Goal: Information Seeking & Learning: Learn about a topic

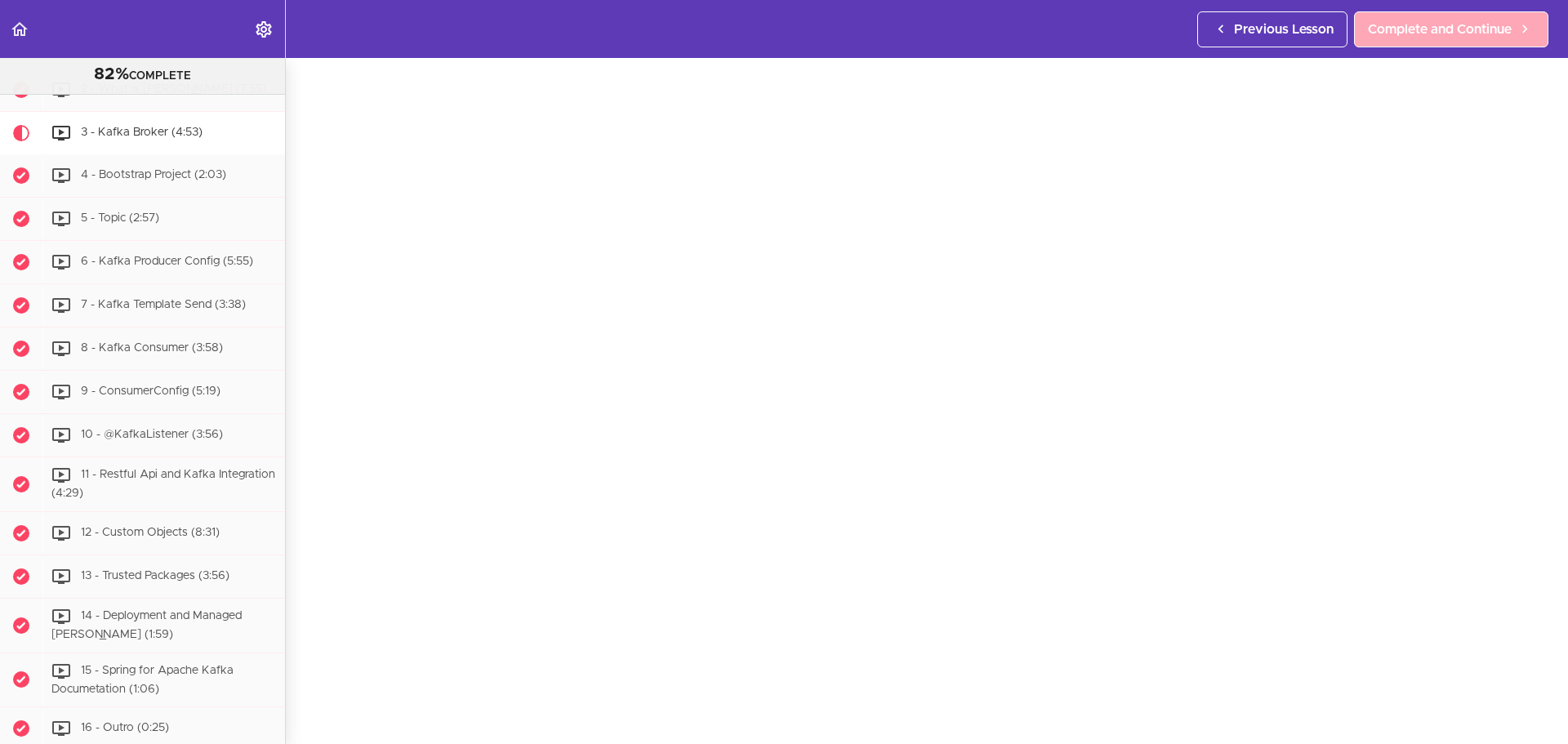
scroll to position [7918, 0]
click at [109, 95] on span "2 - What is [PERSON_NAME] (7:55)" at bounding box center [173, 88] width 186 height 11
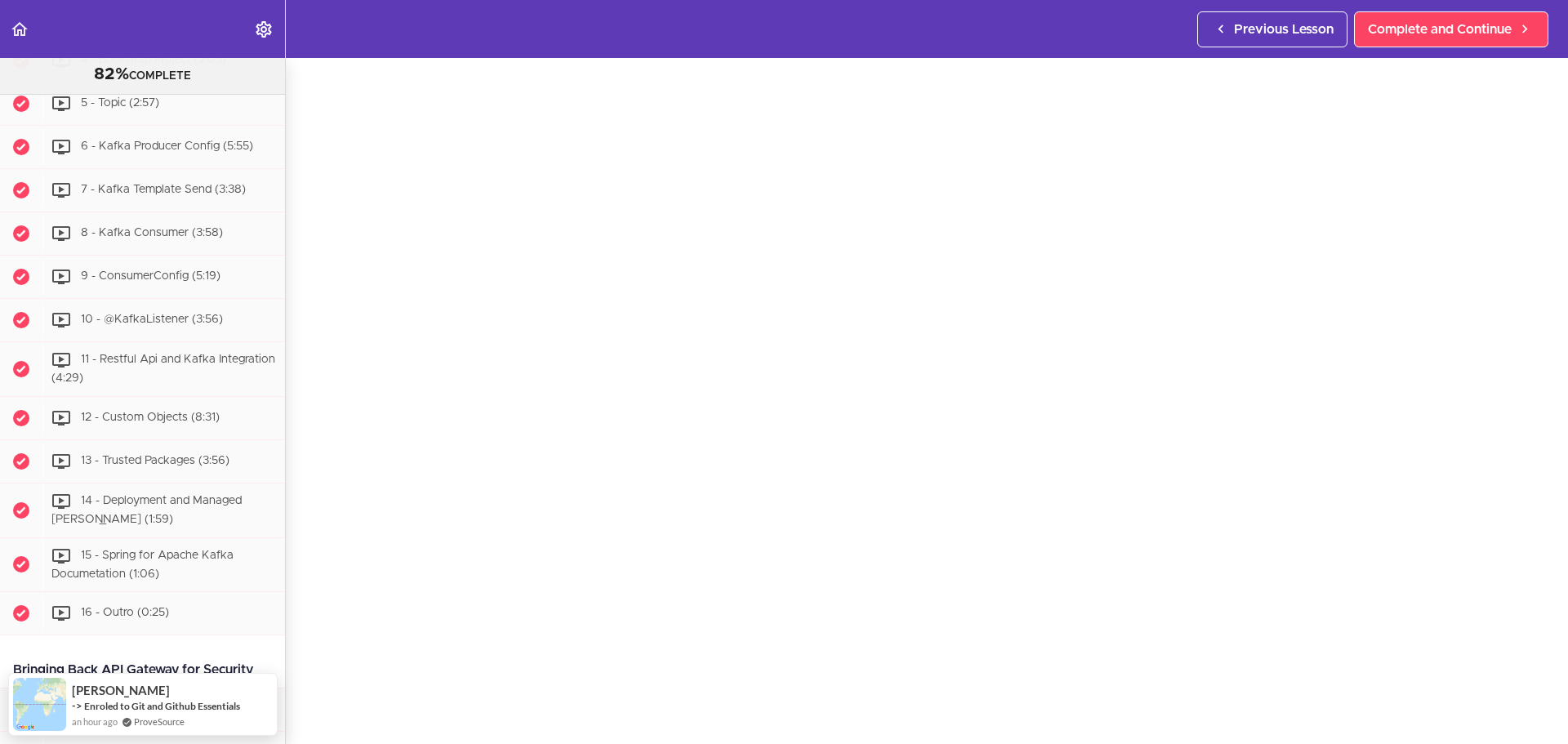
scroll to position [70, 0]
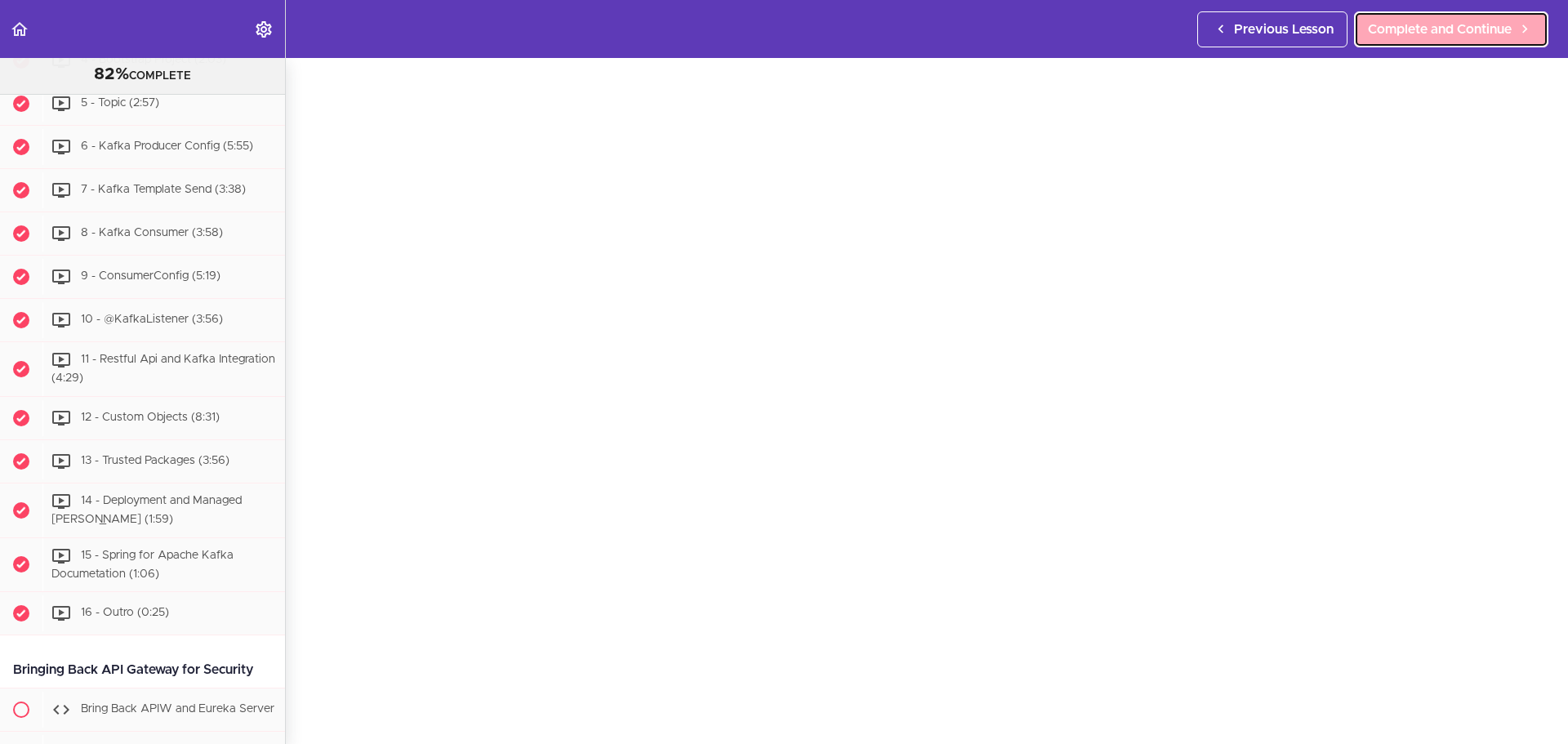
click at [1306, 38] on span "Complete and Continue" at bounding box center [1440, 29] width 143 height 20
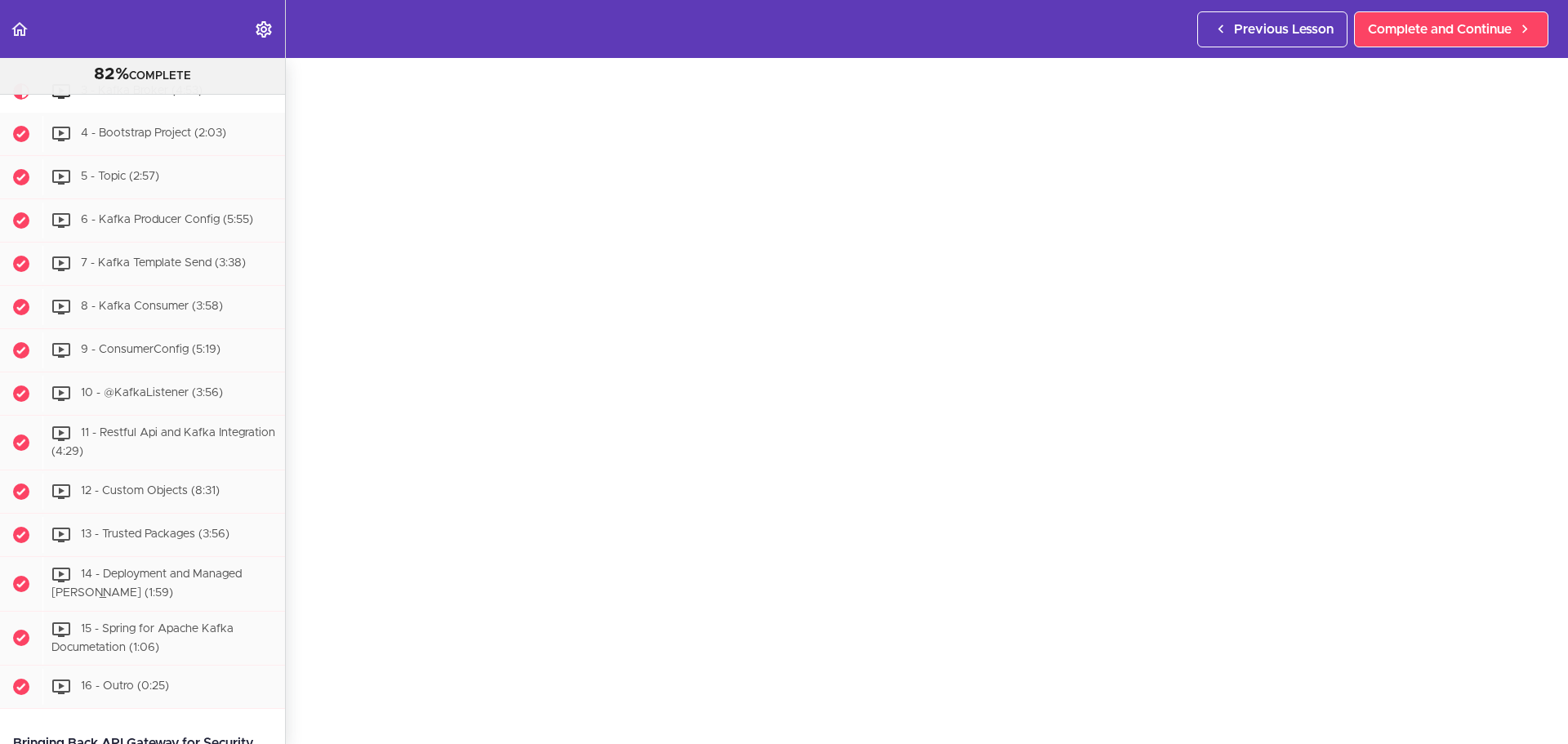
scroll to position [76, 0]
click at [1306, 18] on link "Complete and Continue" at bounding box center [1451, 29] width 194 height 36
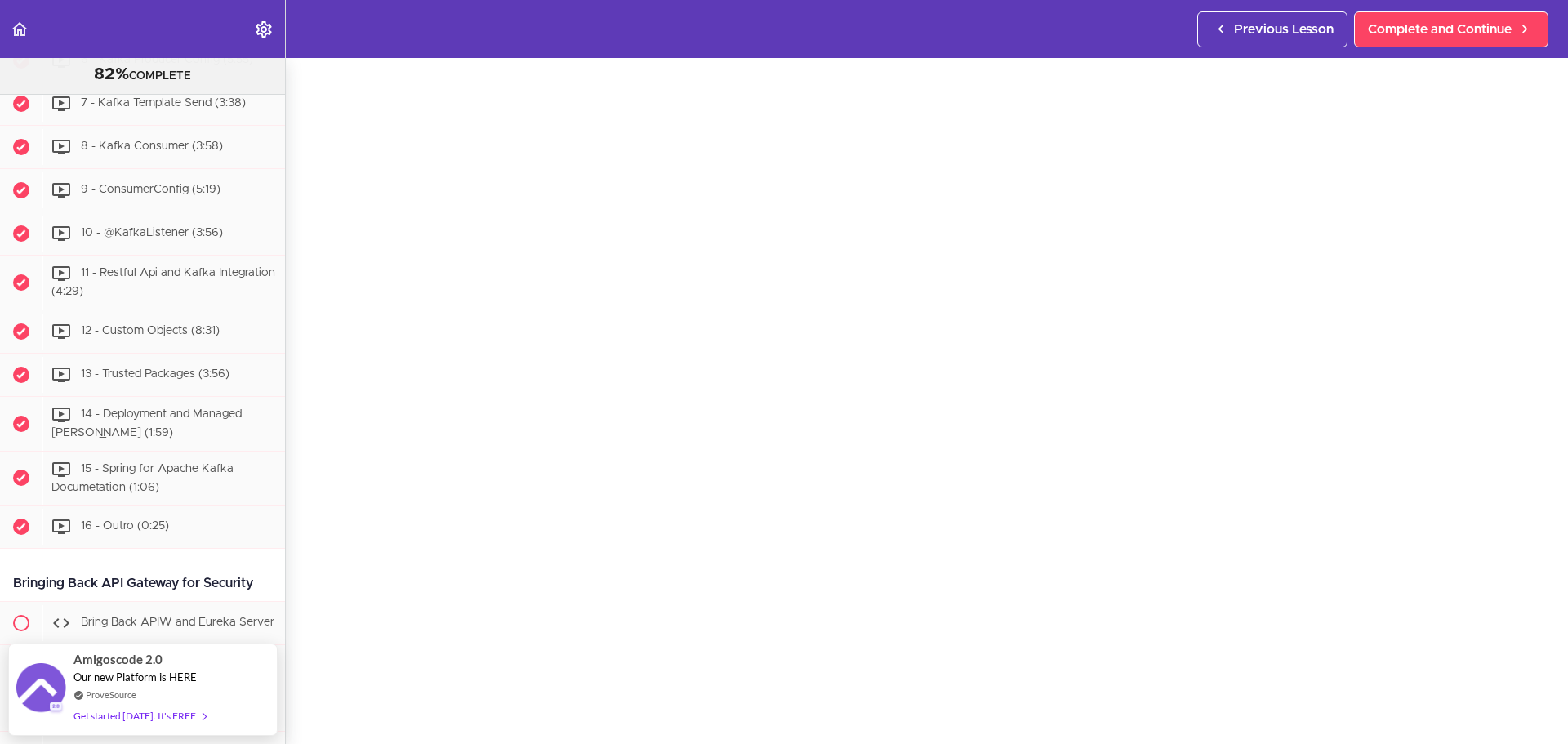
scroll to position [69, 0]
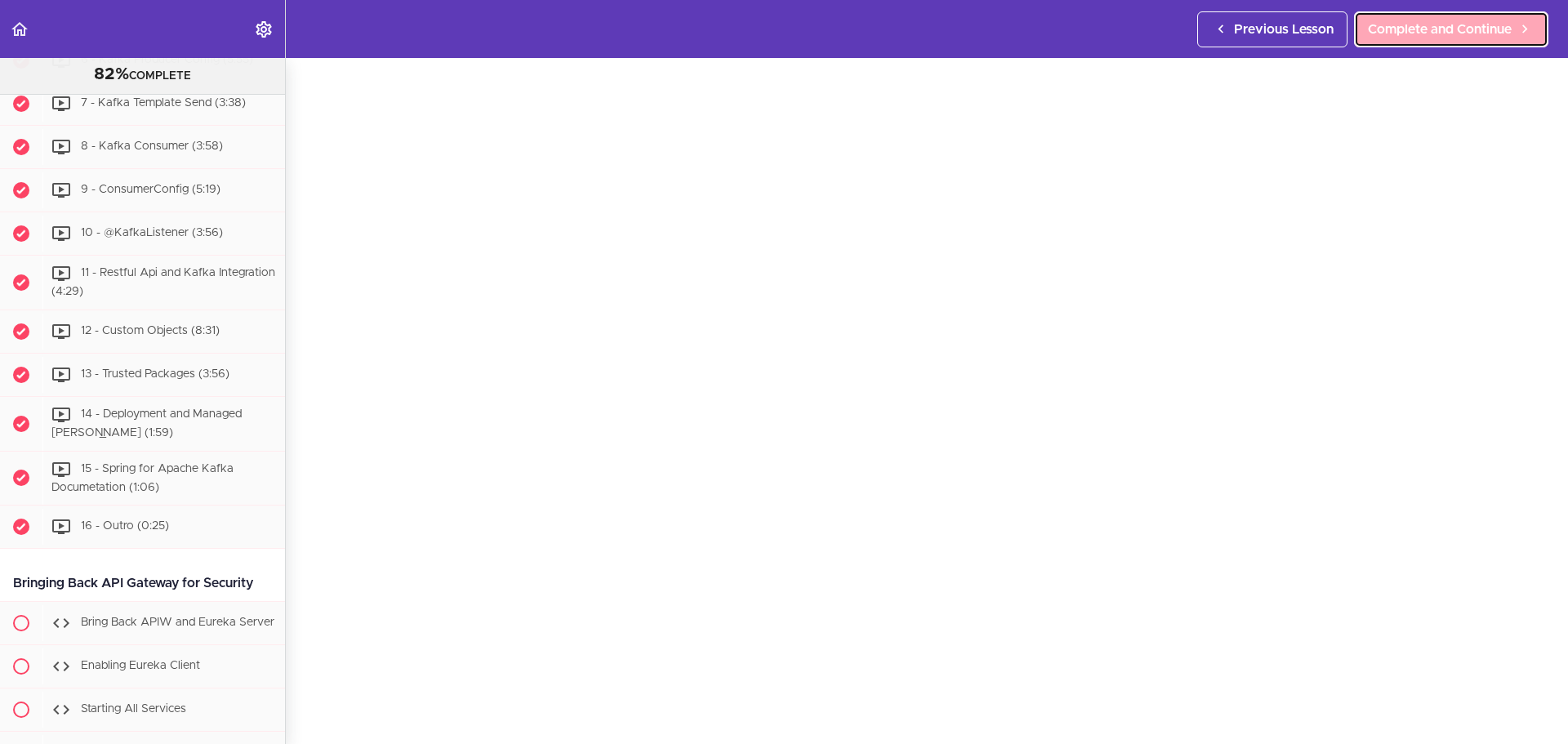
click at [1306, 17] on link "Complete and Continue" at bounding box center [1451, 29] width 194 height 36
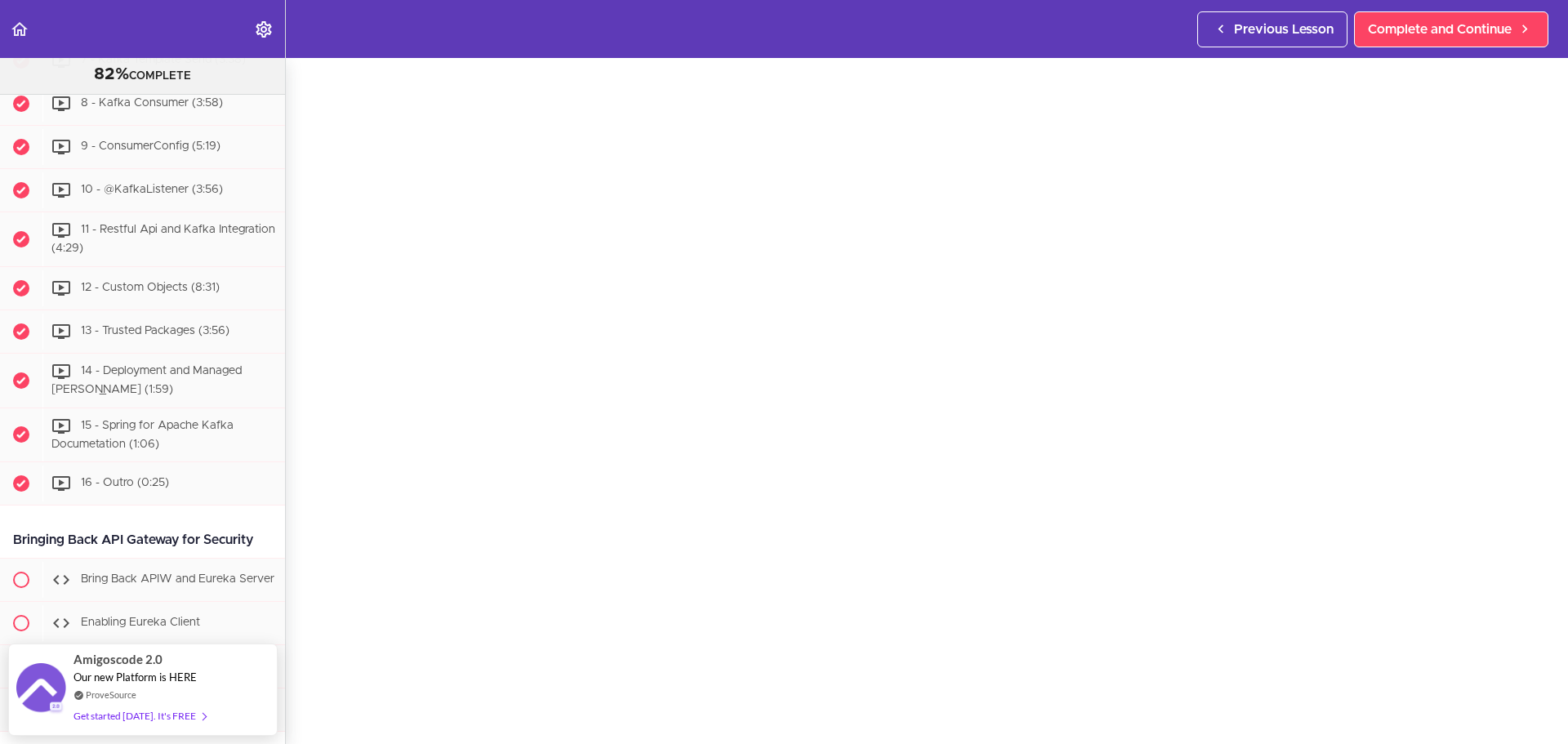
scroll to position [85, 0]
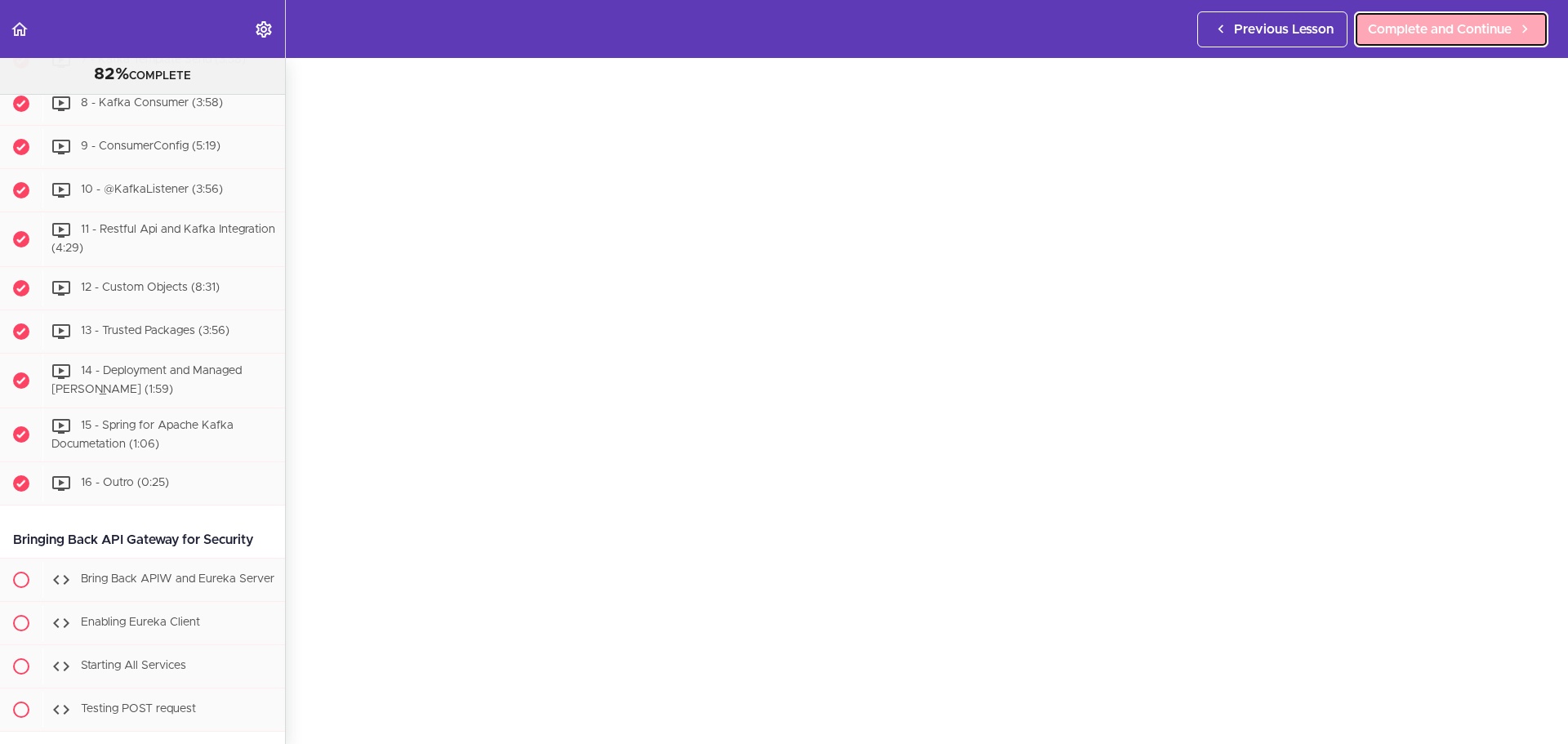
click at [1306, 37] on span "Complete and Continue" at bounding box center [1440, 29] width 143 height 20
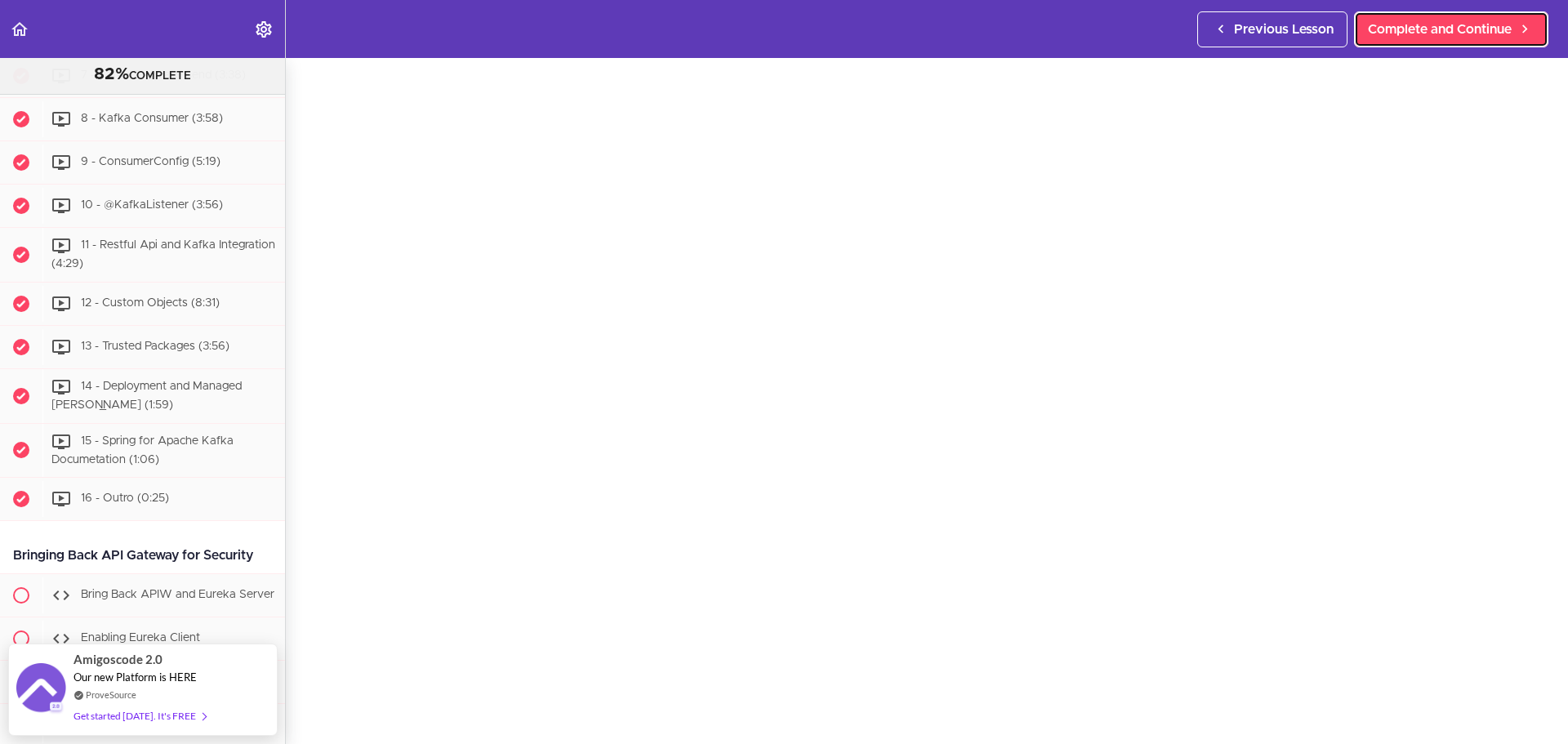
scroll to position [67, 0]
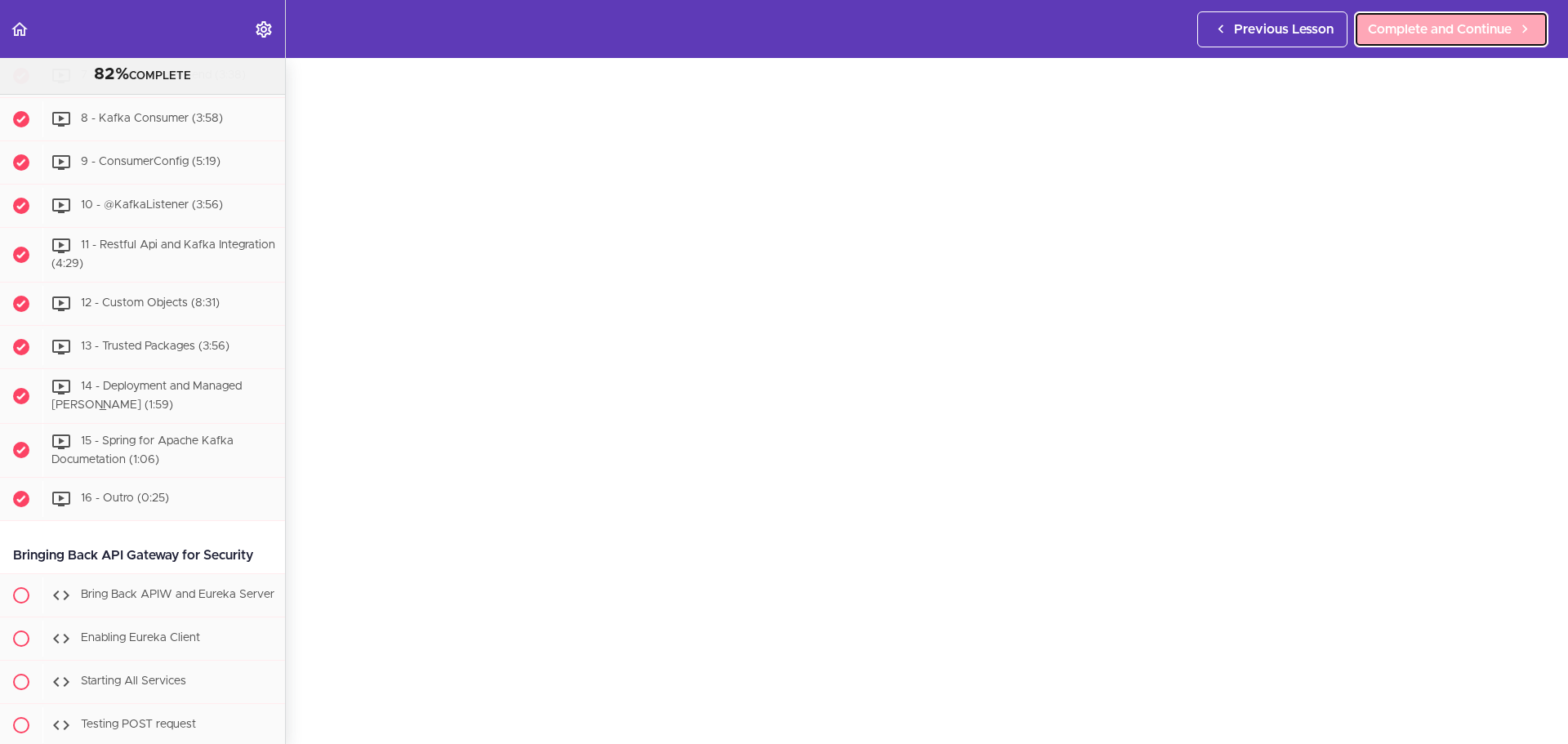
click at [1306, 37] on span "Complete and Continue" at bounding box center [1440, 29] width 143 height 20
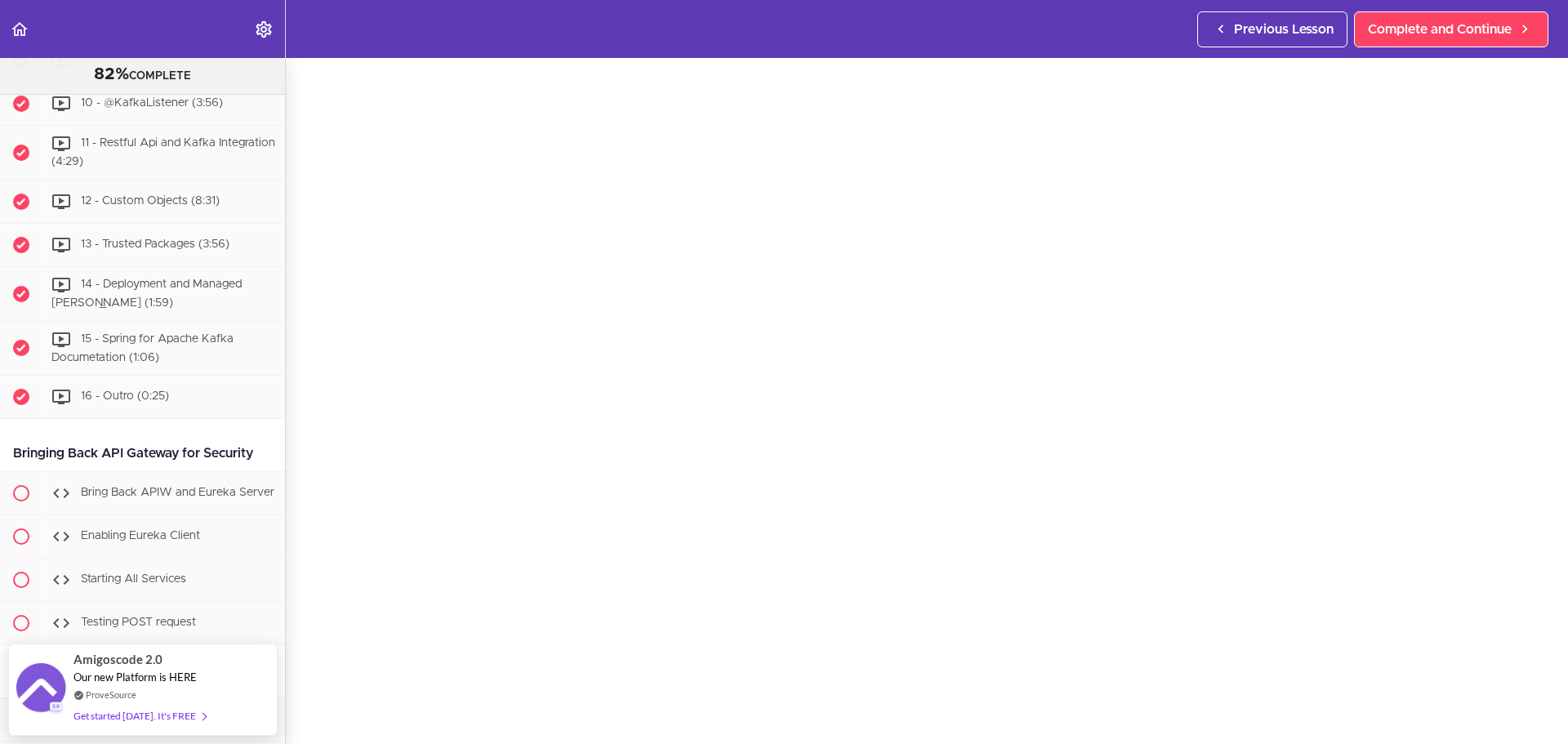
scroll to position [72, 0]
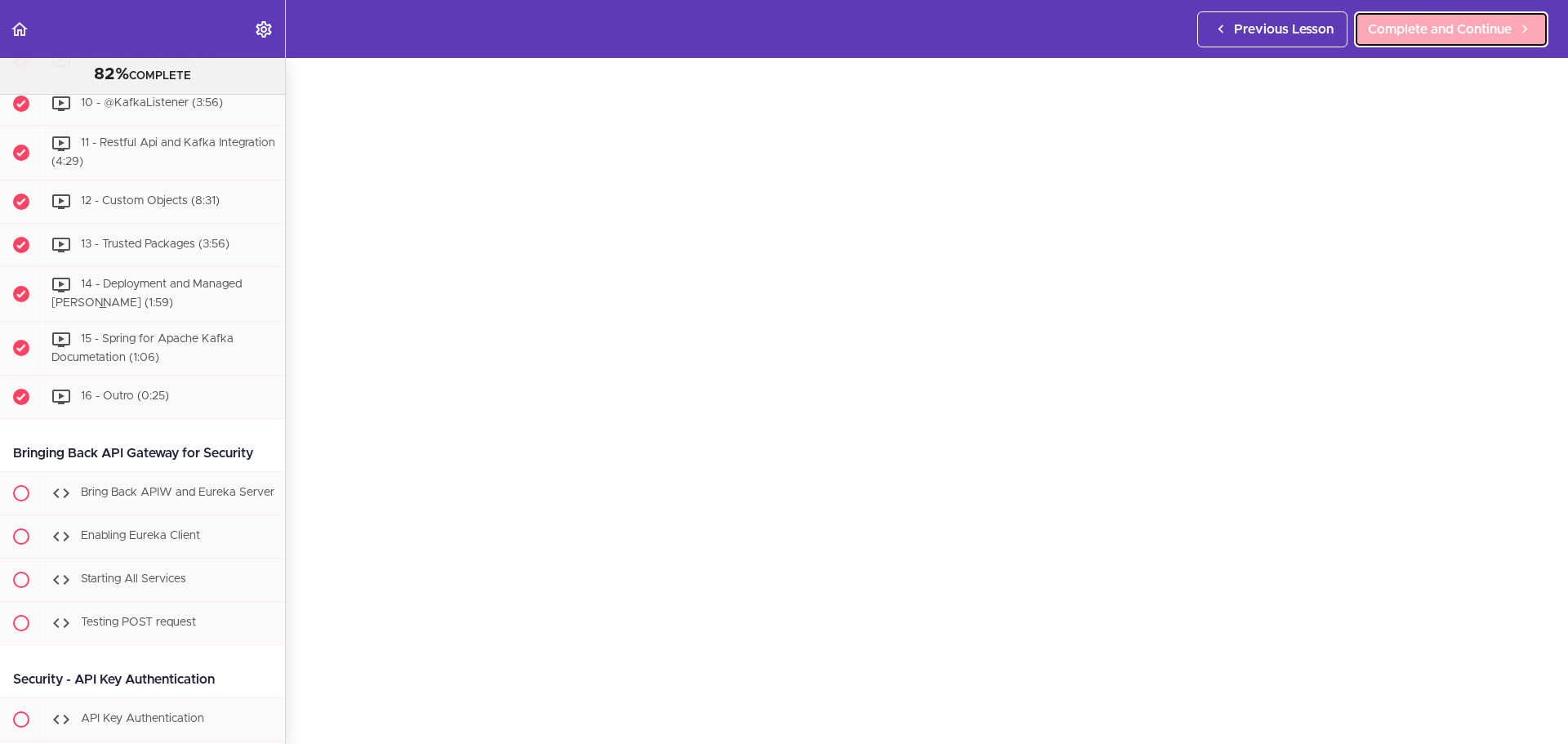
click at [1306, 24] on span "Complete and Continue" at bounding box center [1440, 29] width 143 height 20
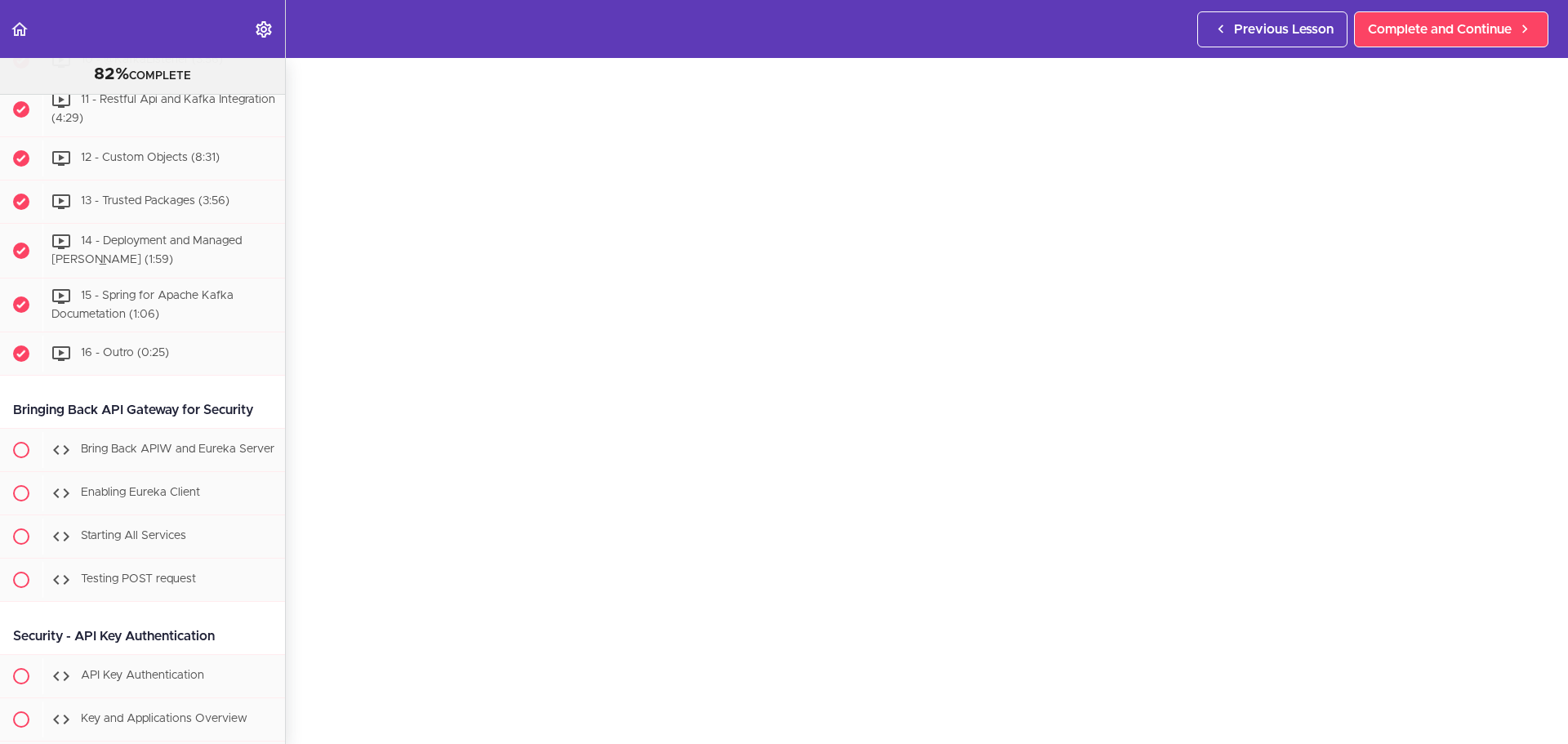
scroll to position [75, 0]
click at [1306, 31] on span "Complete and Continue" at bounding box center [1440, 29] width 143 height 20
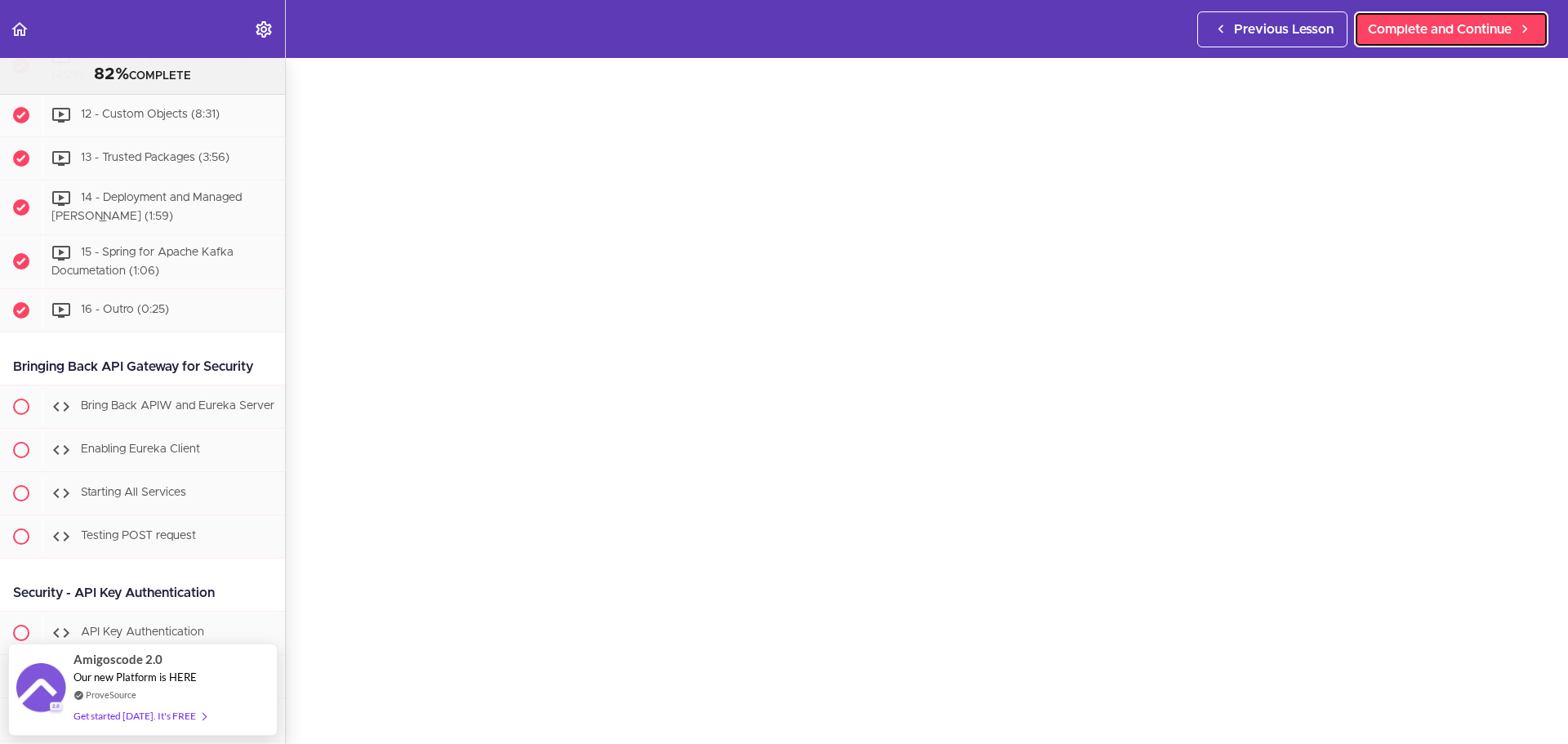
scroll to position [88, 0]
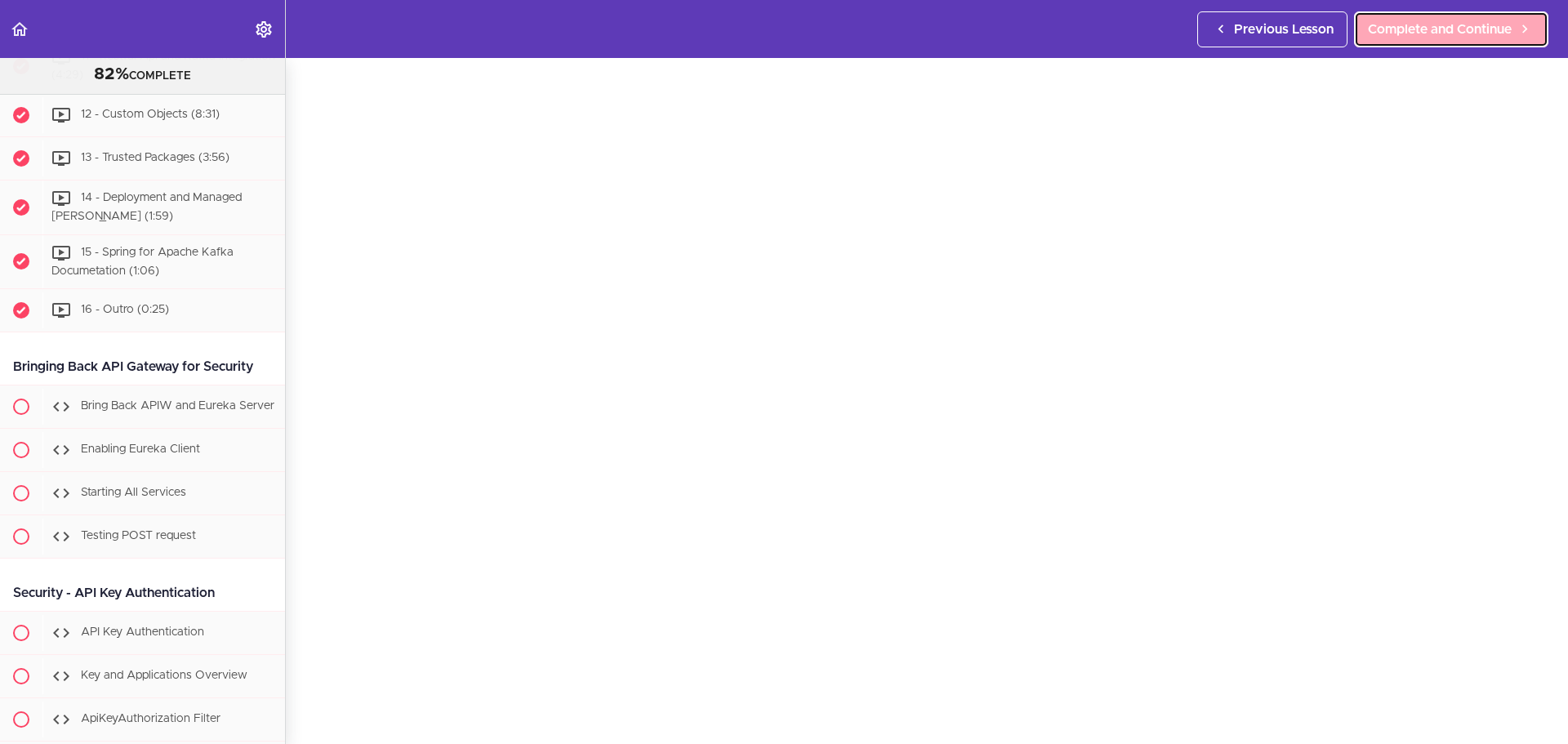
click at [1306, 36] on span "Complete and Continue" at bounding box center [1440, 29] width 143 height 20
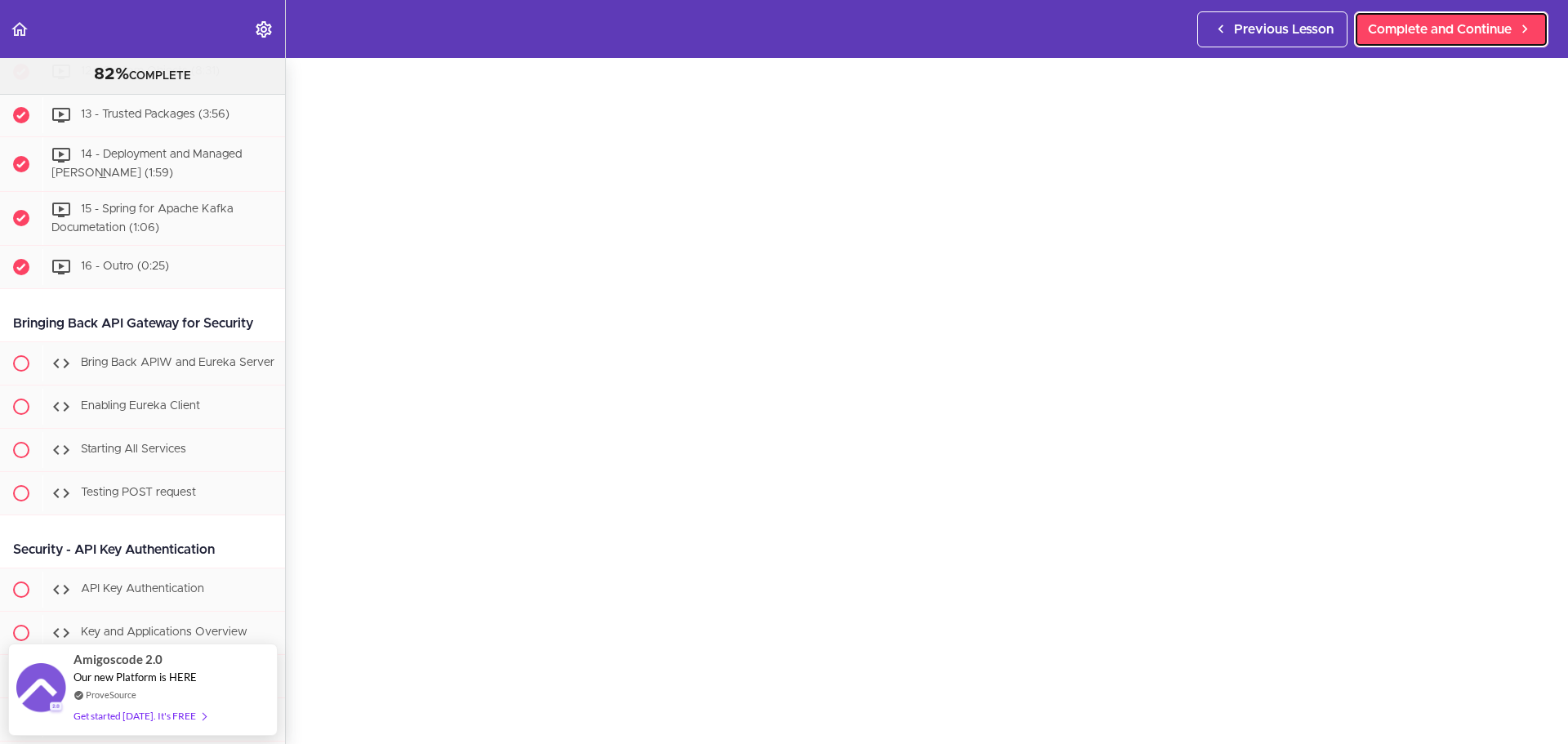
scroll to position [72, 0]
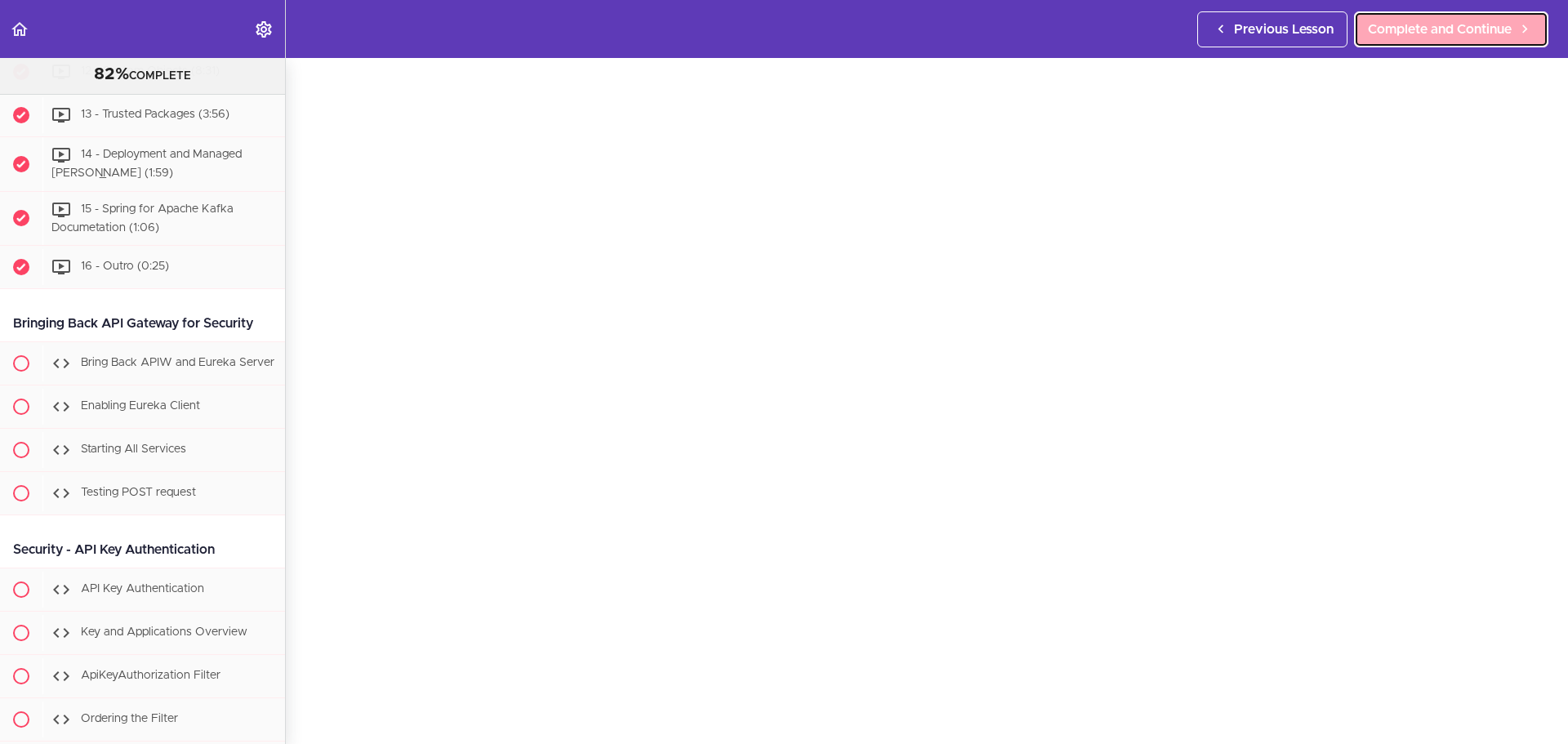
click at [1306, 29] on span "Complete and Continue" at bounding box center [1440, 29] width 143 height 20
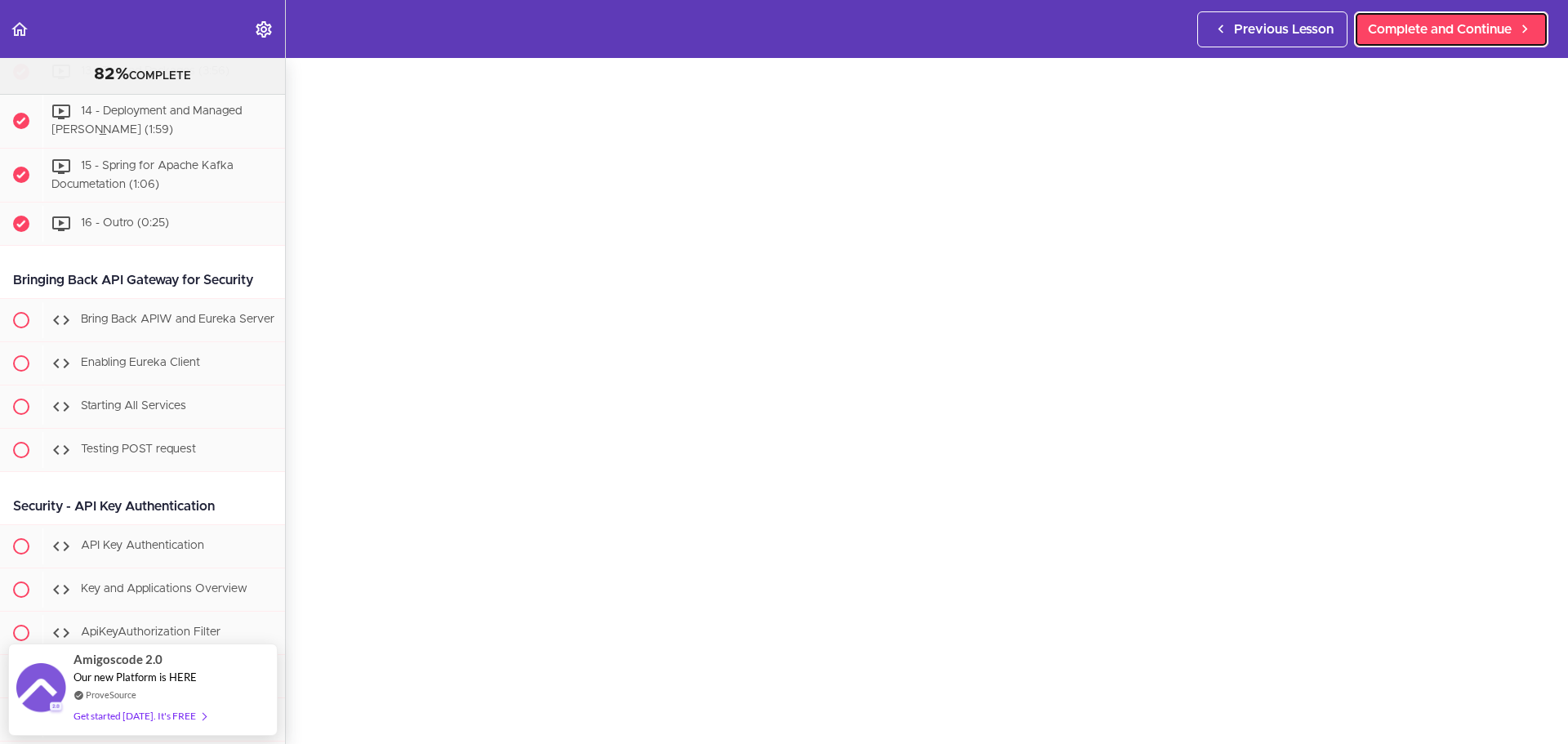
scroll to position [84, 0]
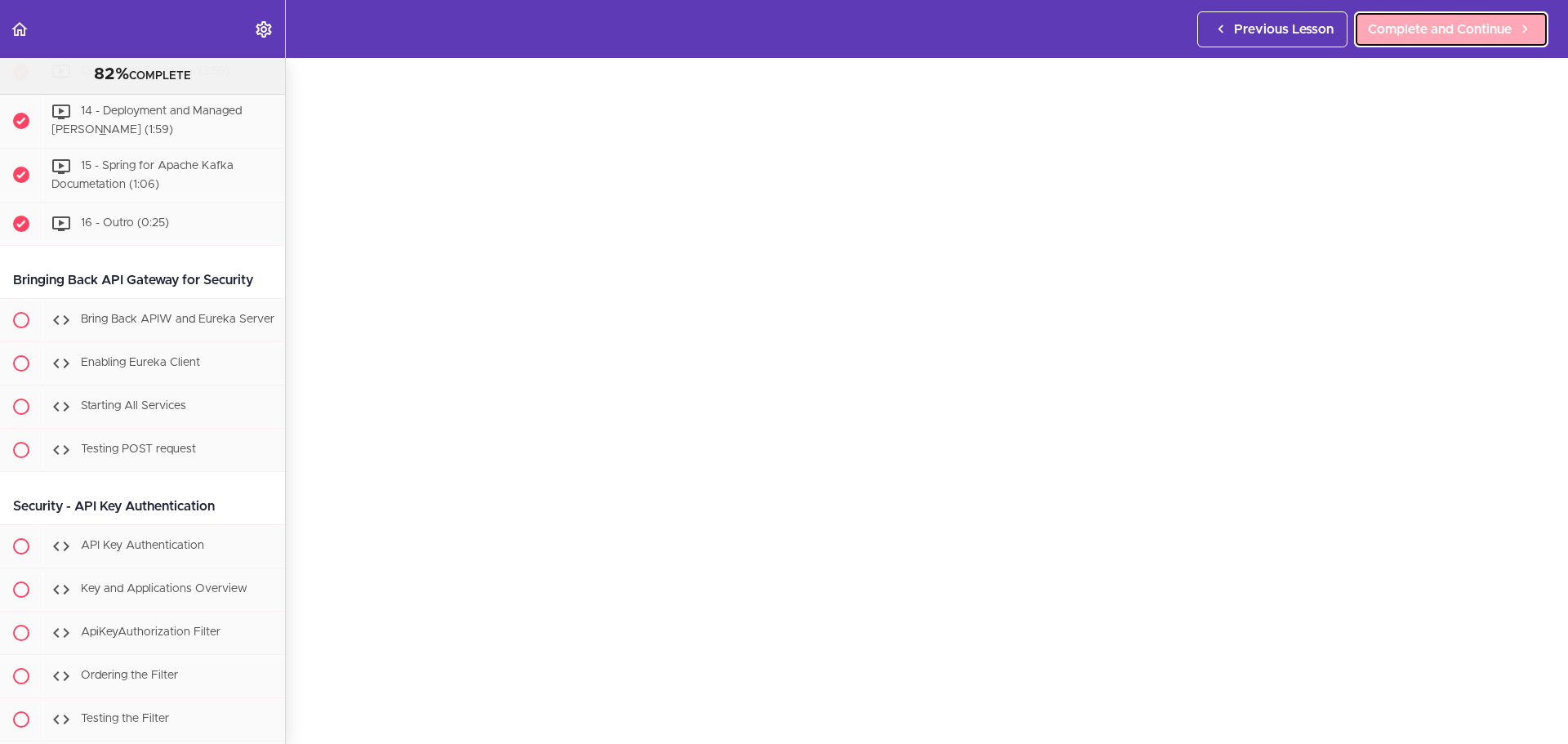
click at [1306, 30] on span "Complete and Continue" at bounding box center [1440, 29] width 143 height 20
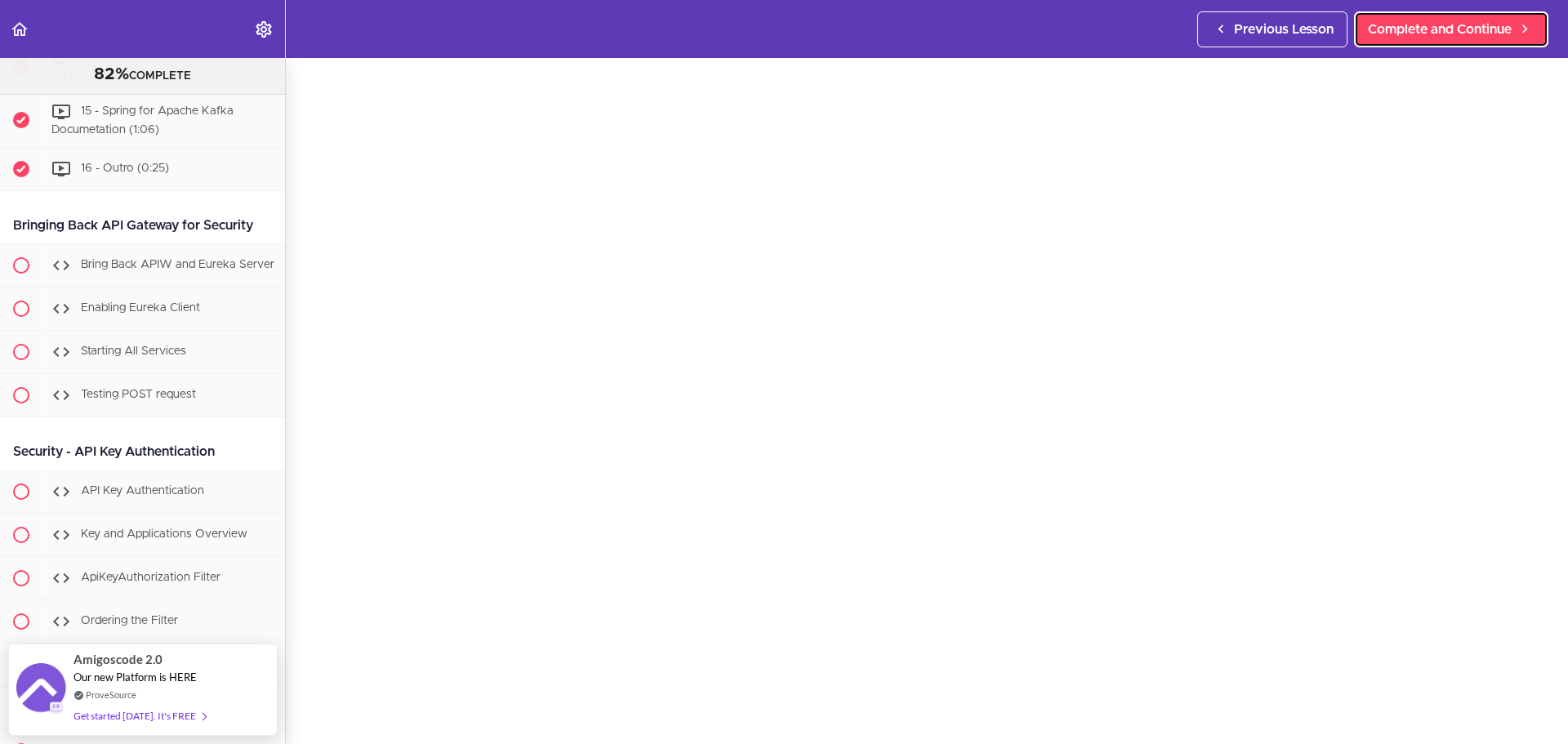
scroll to position [81, 0]
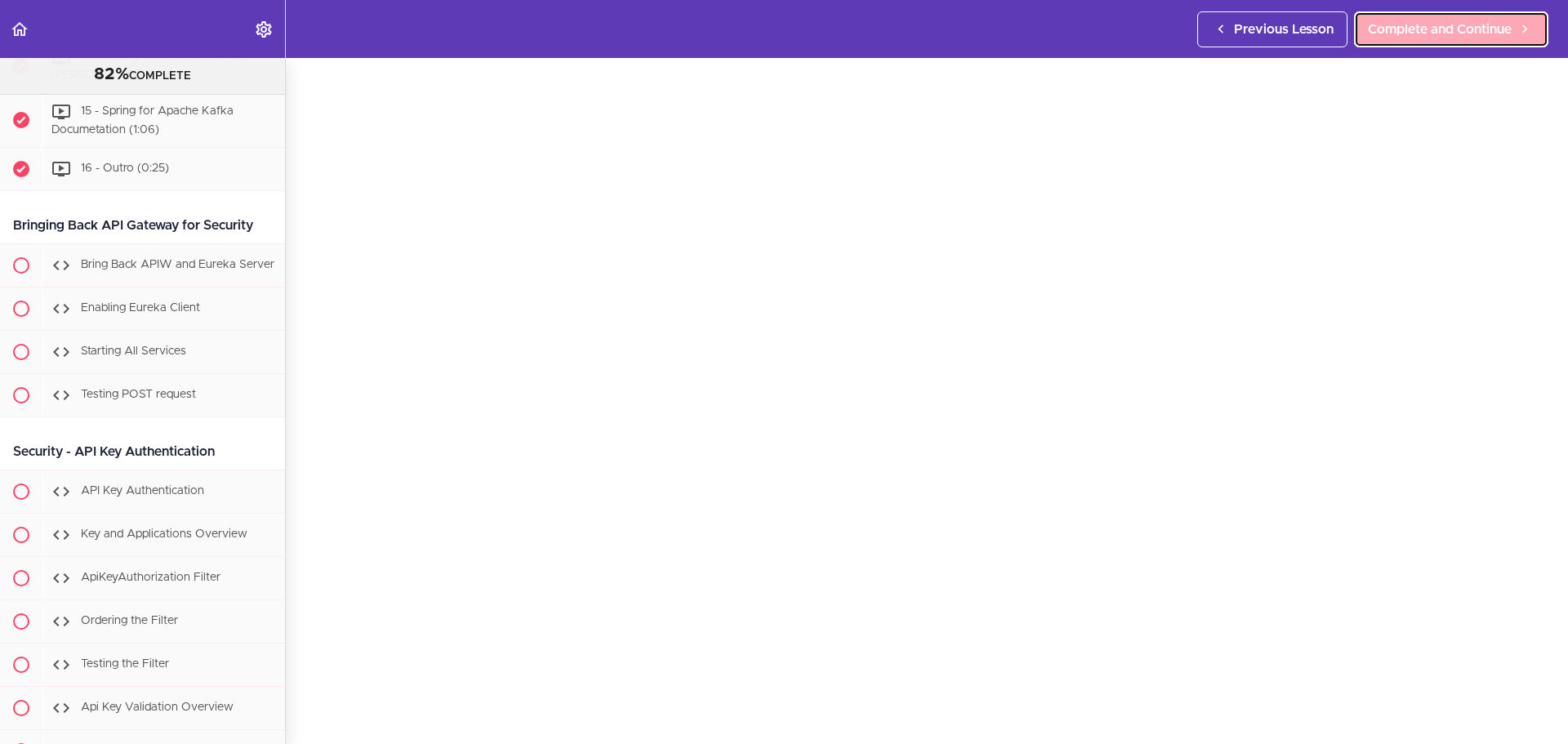
click at [1306, 36] on span "Complete and Continue" at bounding box center [1440, 29] width 143 height 20
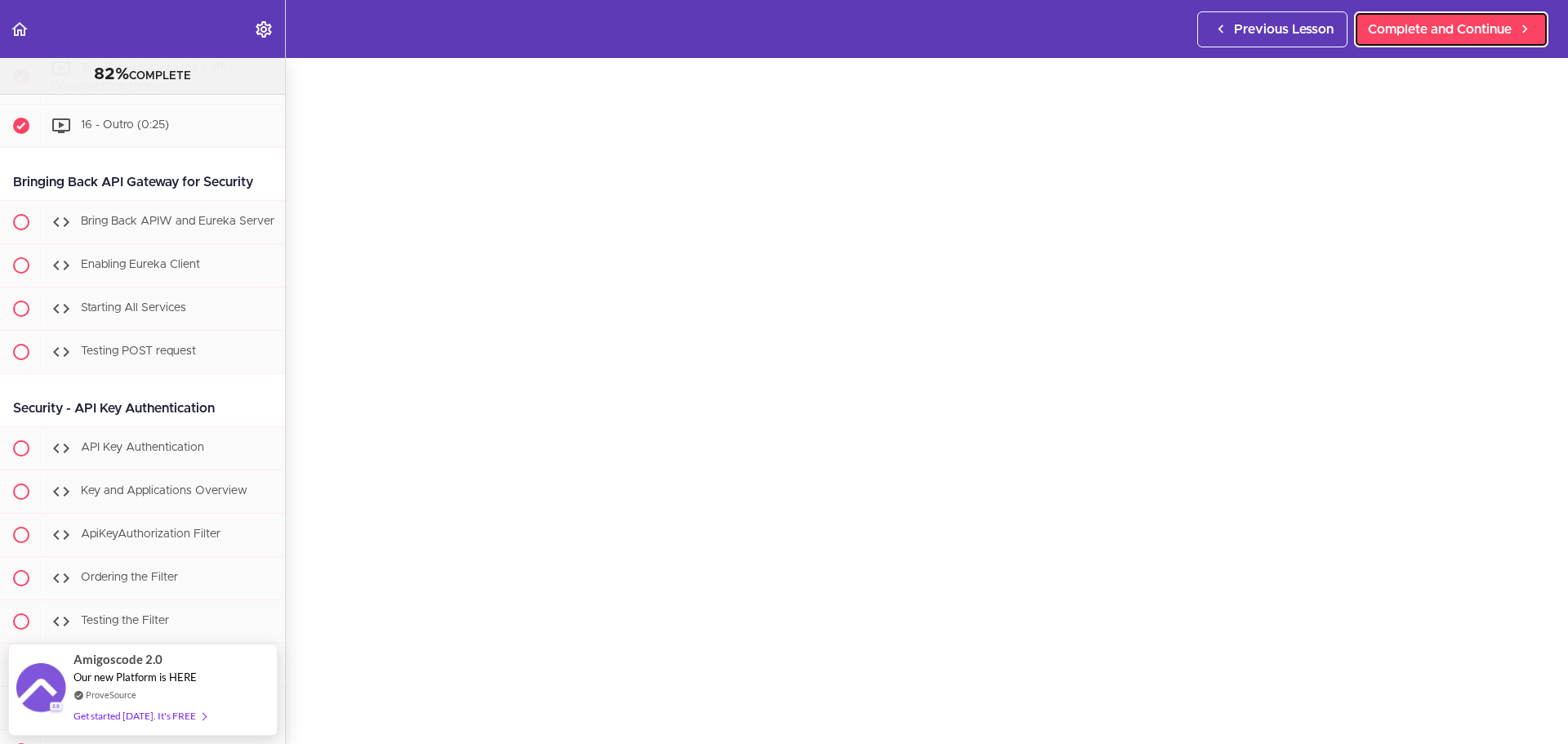
scroll to position [82, 0]
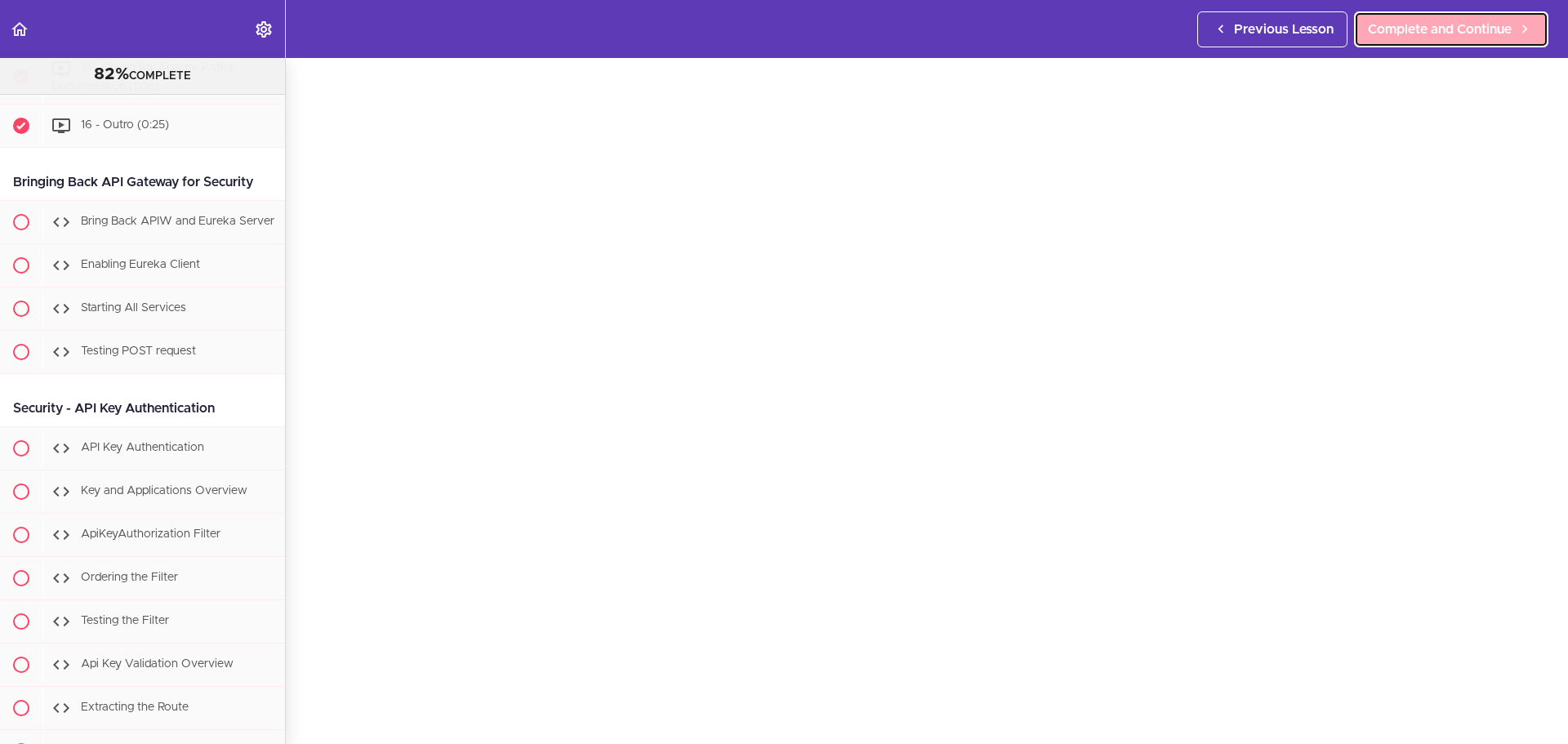
click at [1306, 46] on link "Complete and Continue" at bounding box center [1451, 29] width 194 height 36
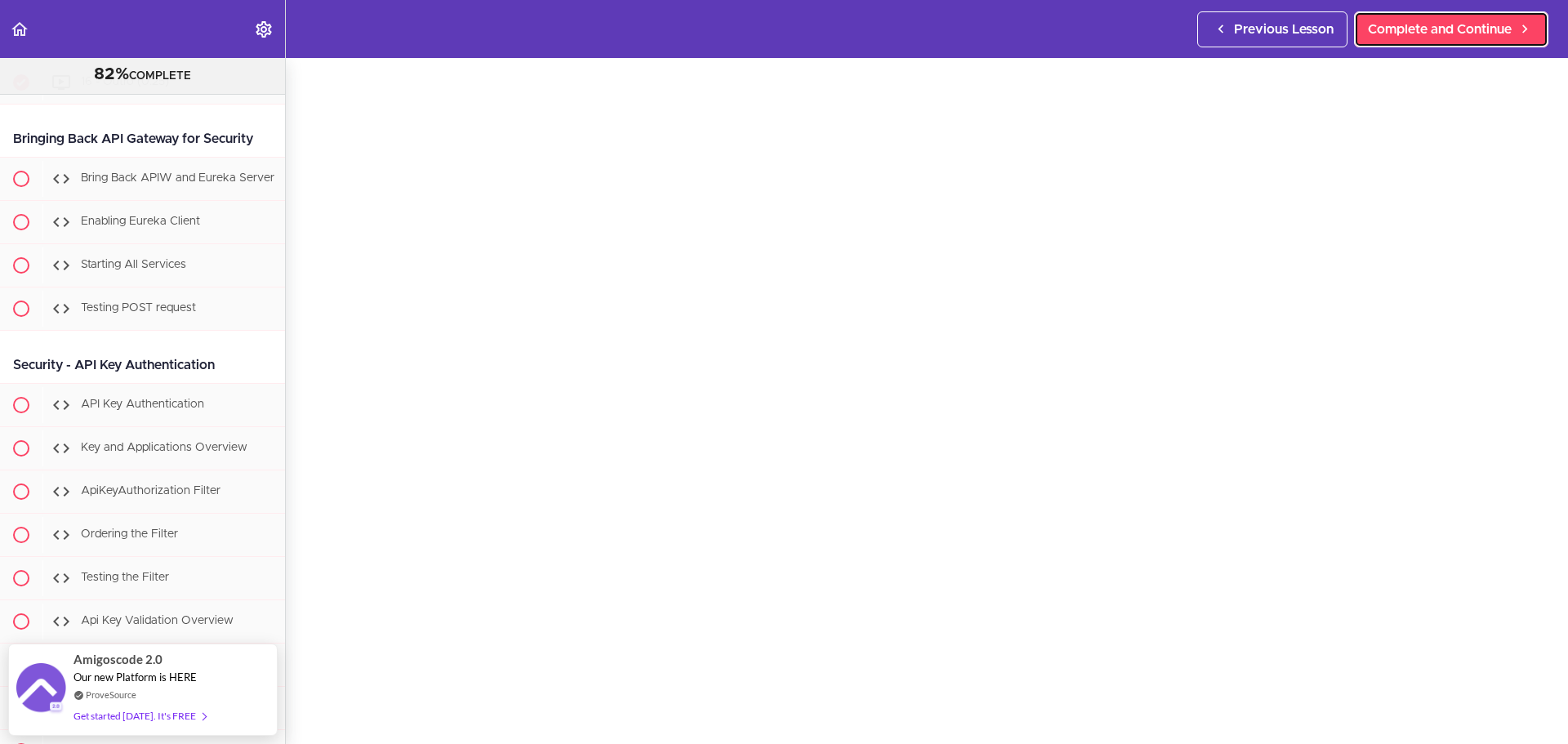
scroll to position [71, 0]
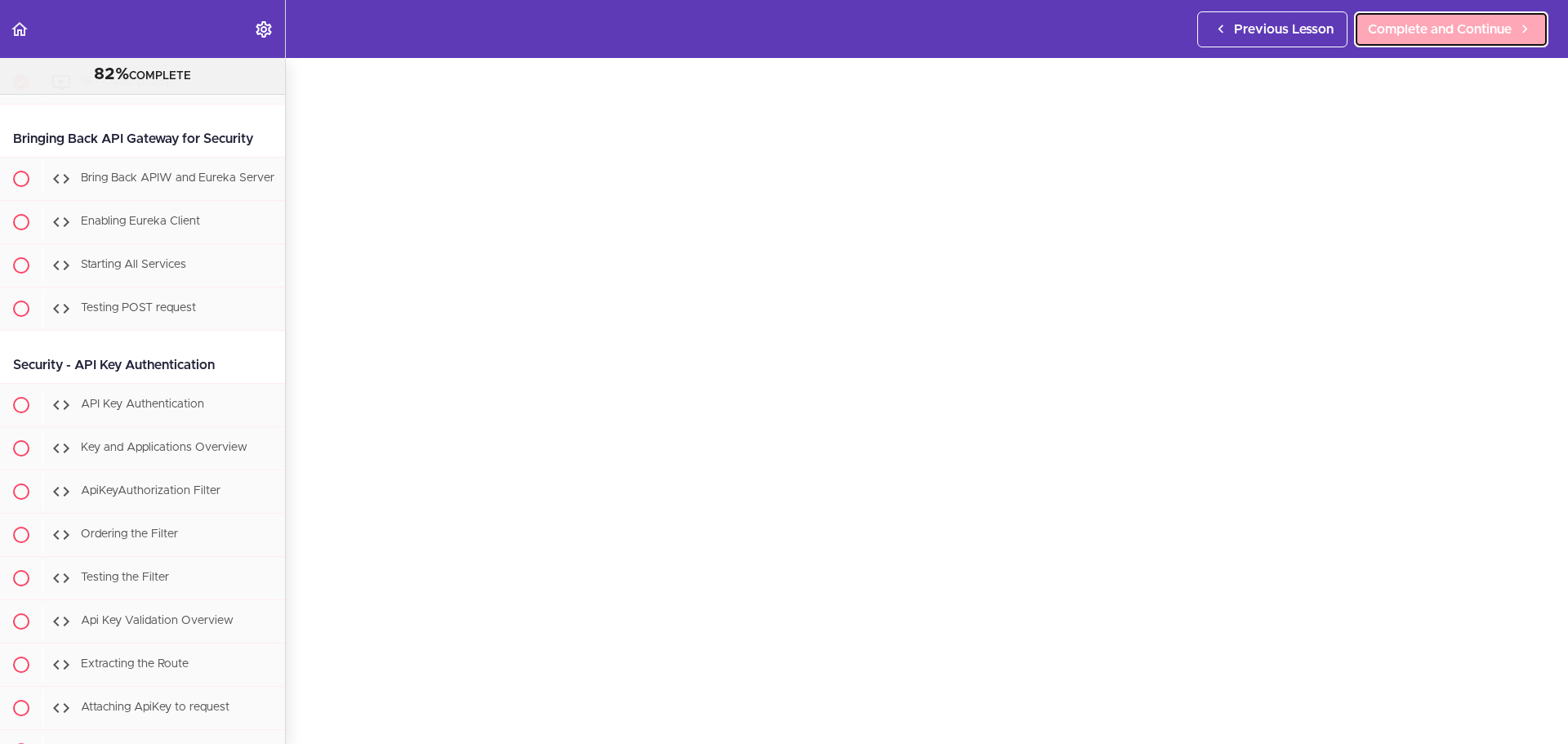
click at [1306, 29] on span "Complete and Continue" at bounding box center [1440, 29] width 143 height 20
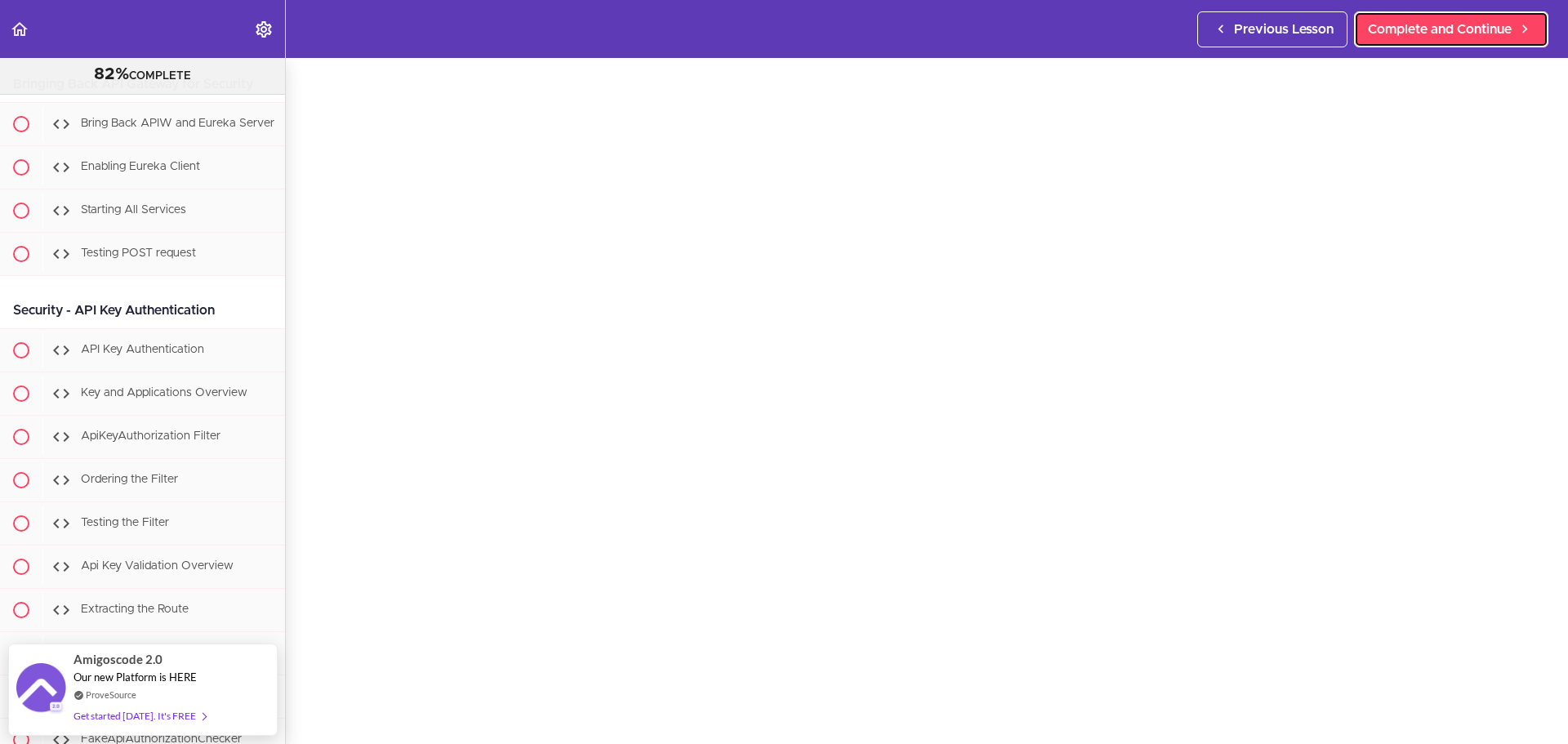
scroll to position [66, 0]
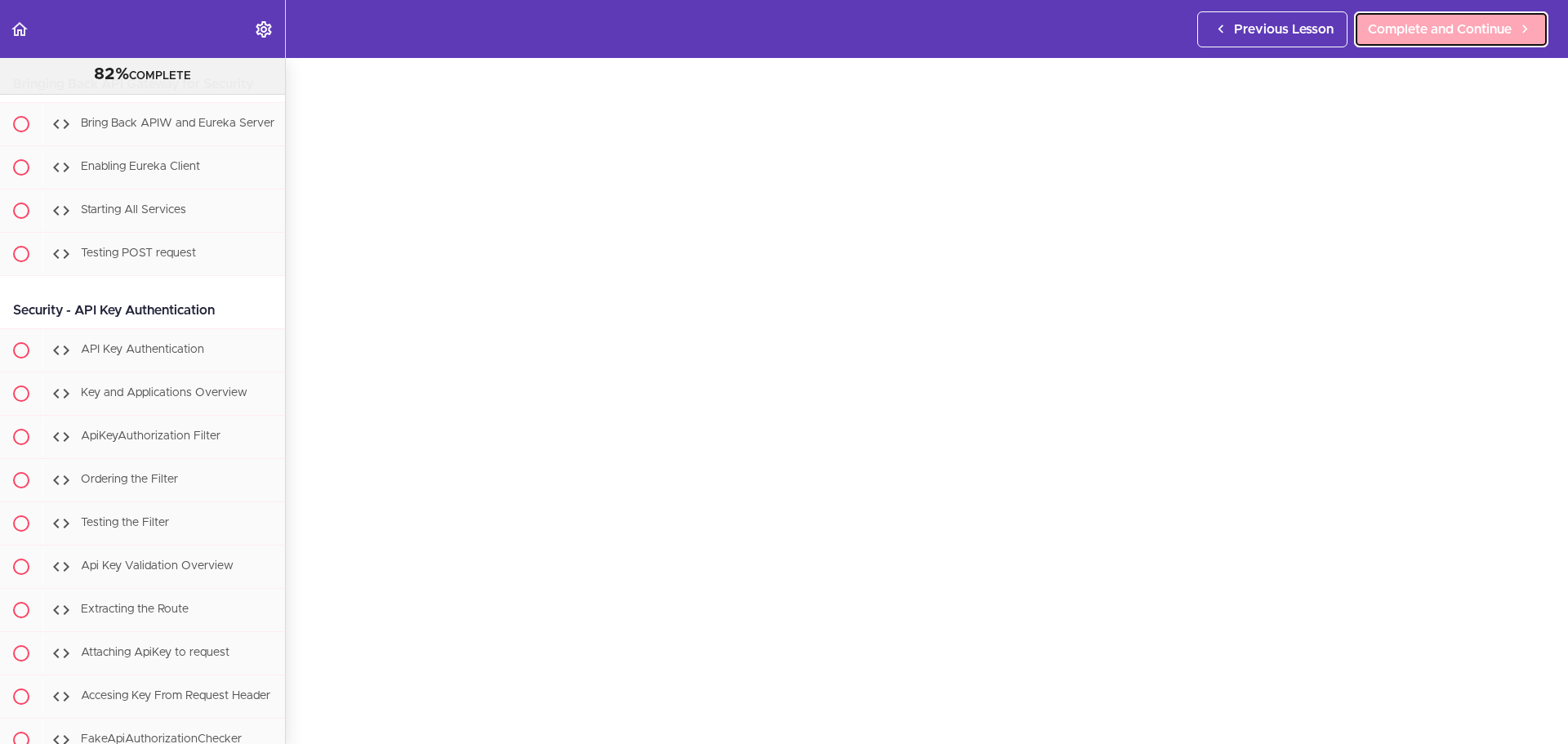
click at [1306, 42] on link "Complete and Continue" at bounding box center [1451, 29] width 194 height 36
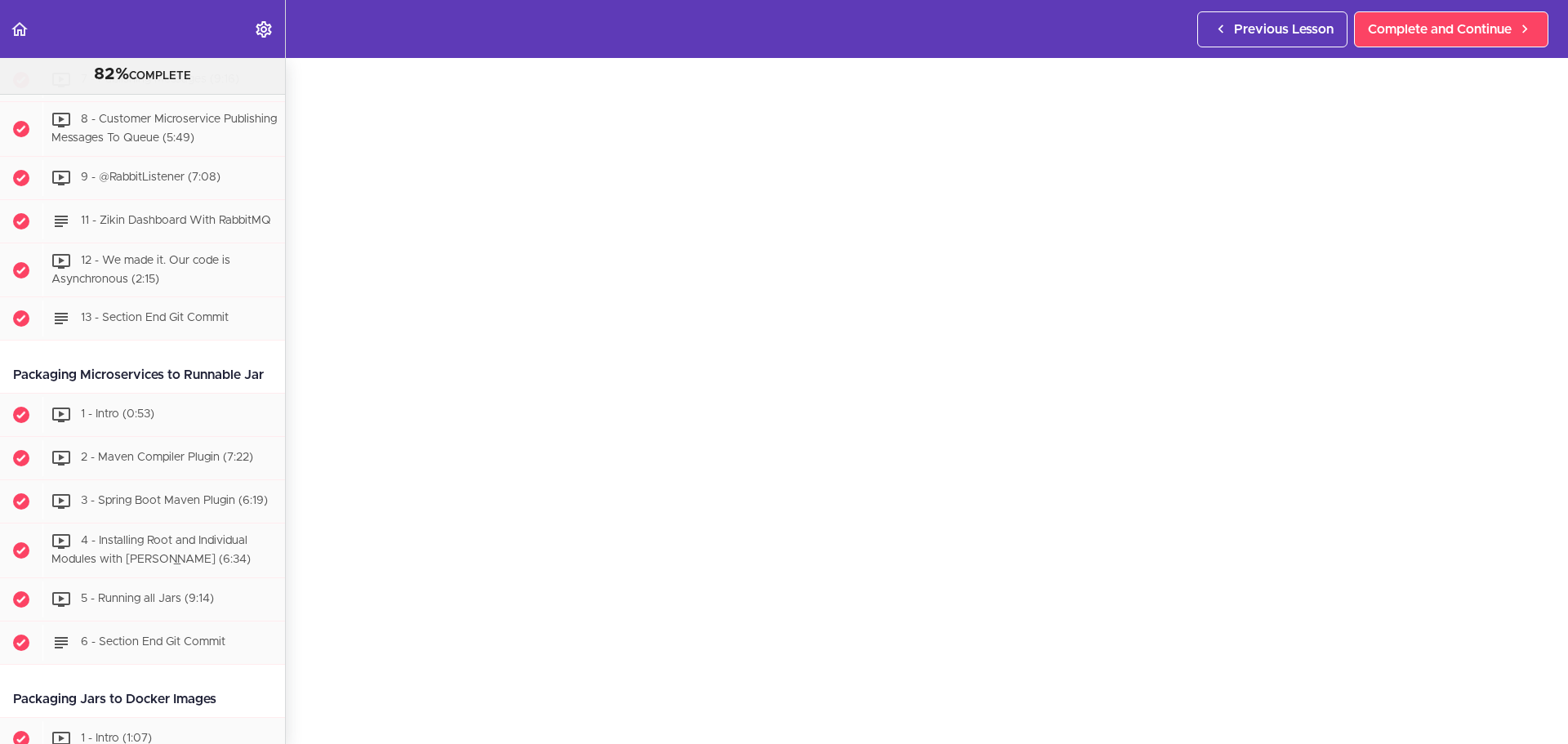
scroll to position [3653, 0]
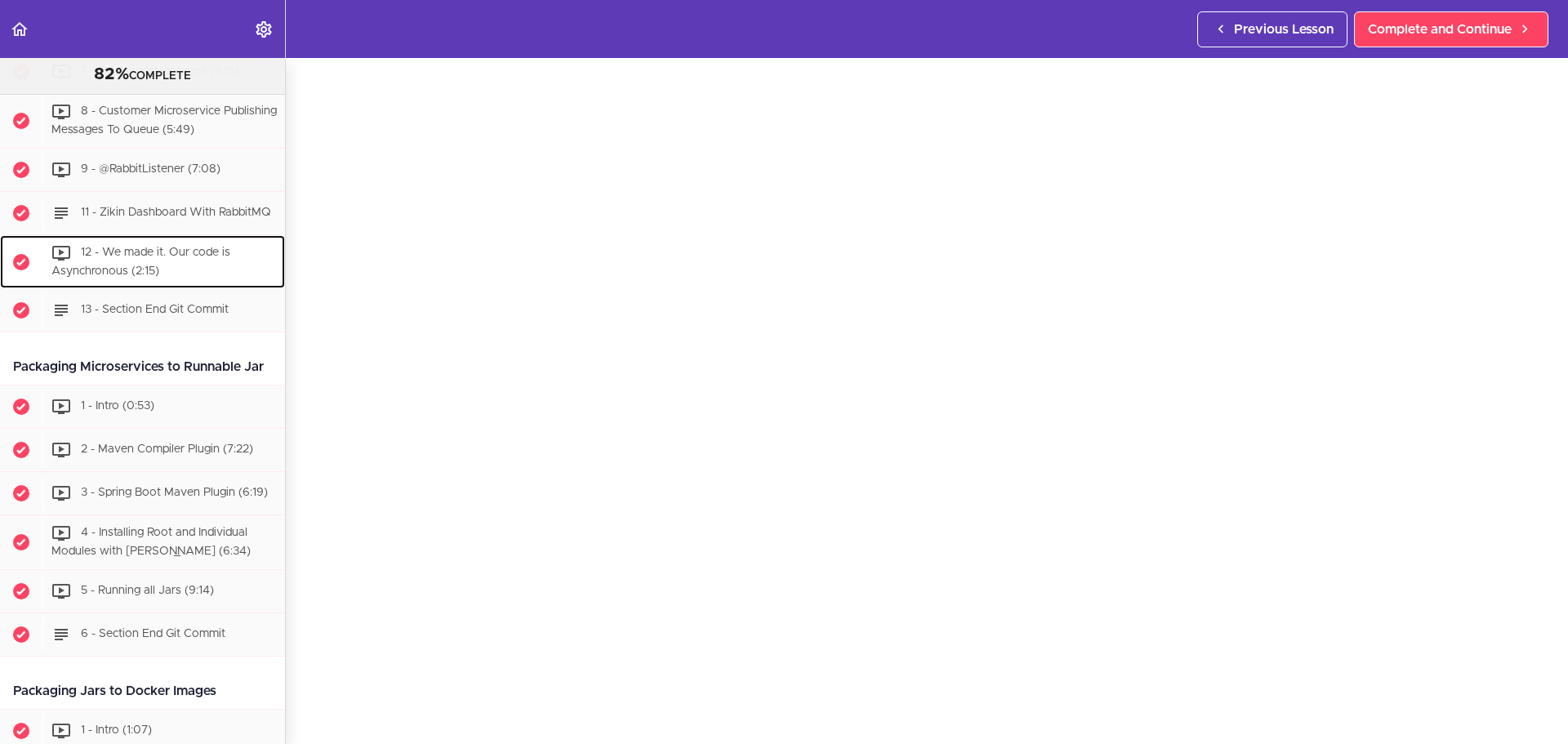
click at [116, 277] on span "12 - We made it. Our code is Asynchronous (2:15)" at bounding box center [141, 262] width 179 height 31
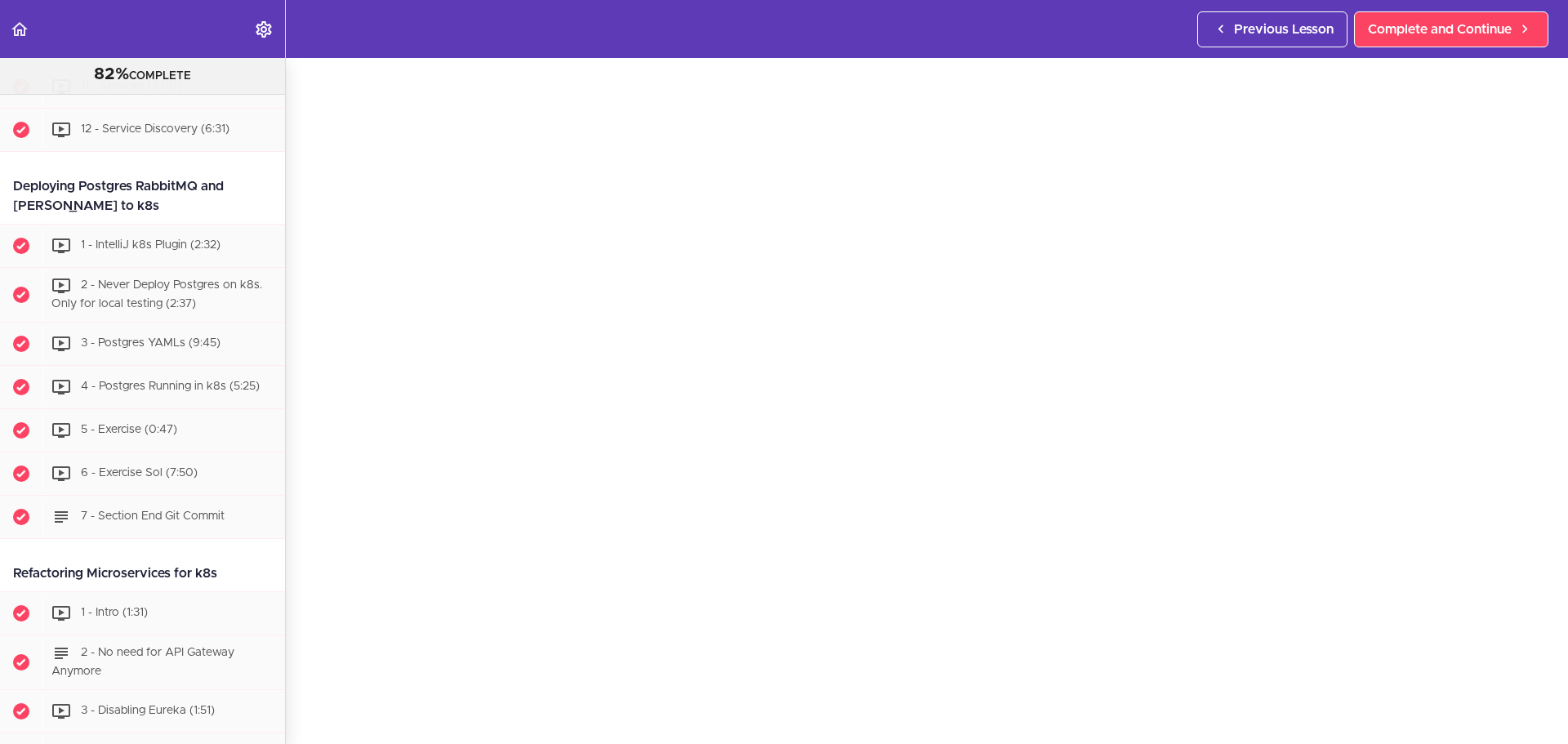
scroll to position [5673, 0]
click at [162, 263] on div "1 - IntelliJ k8s Plugin (2:32)" at bounding box center [164, 245] width 243 height 36
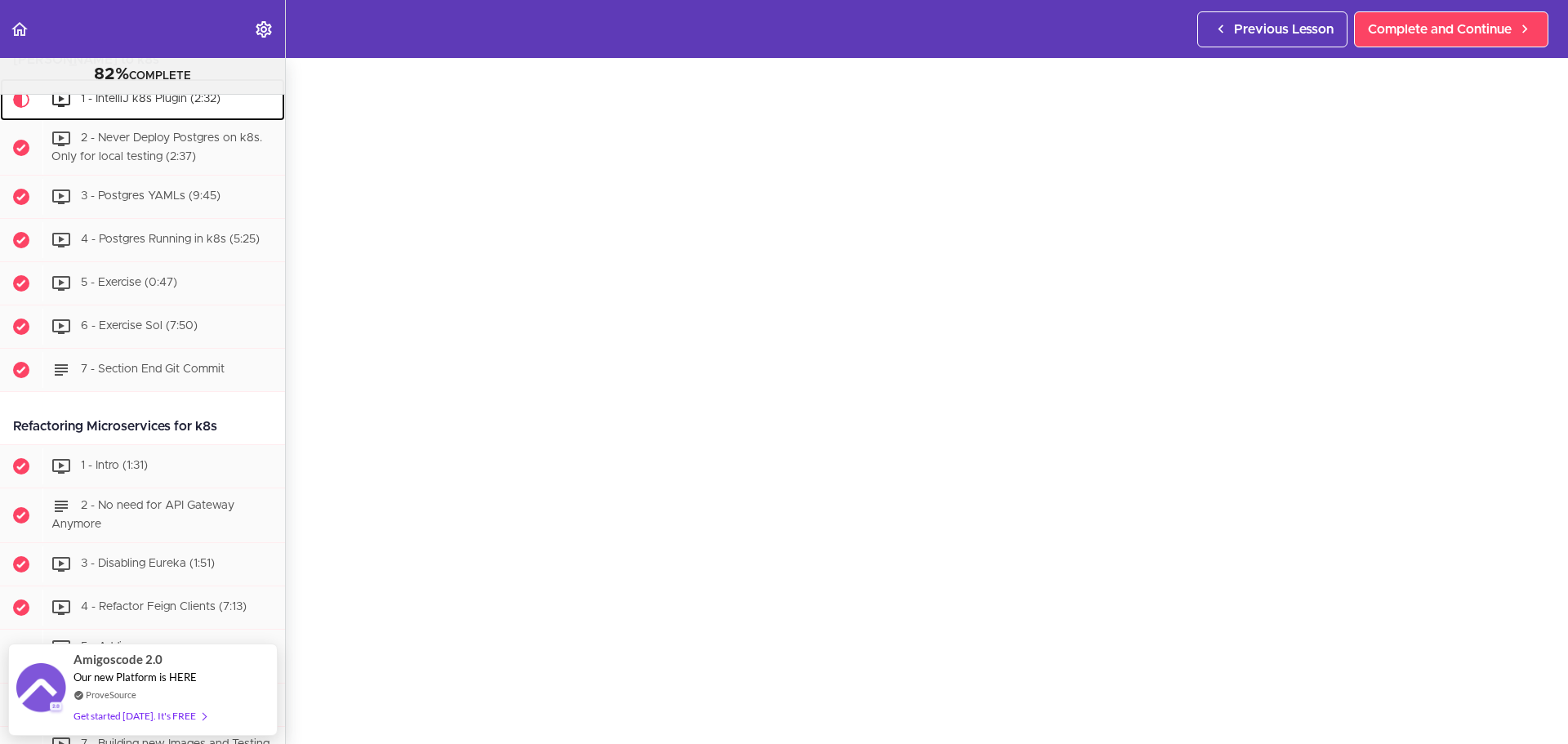
scroll to position [62, 0]
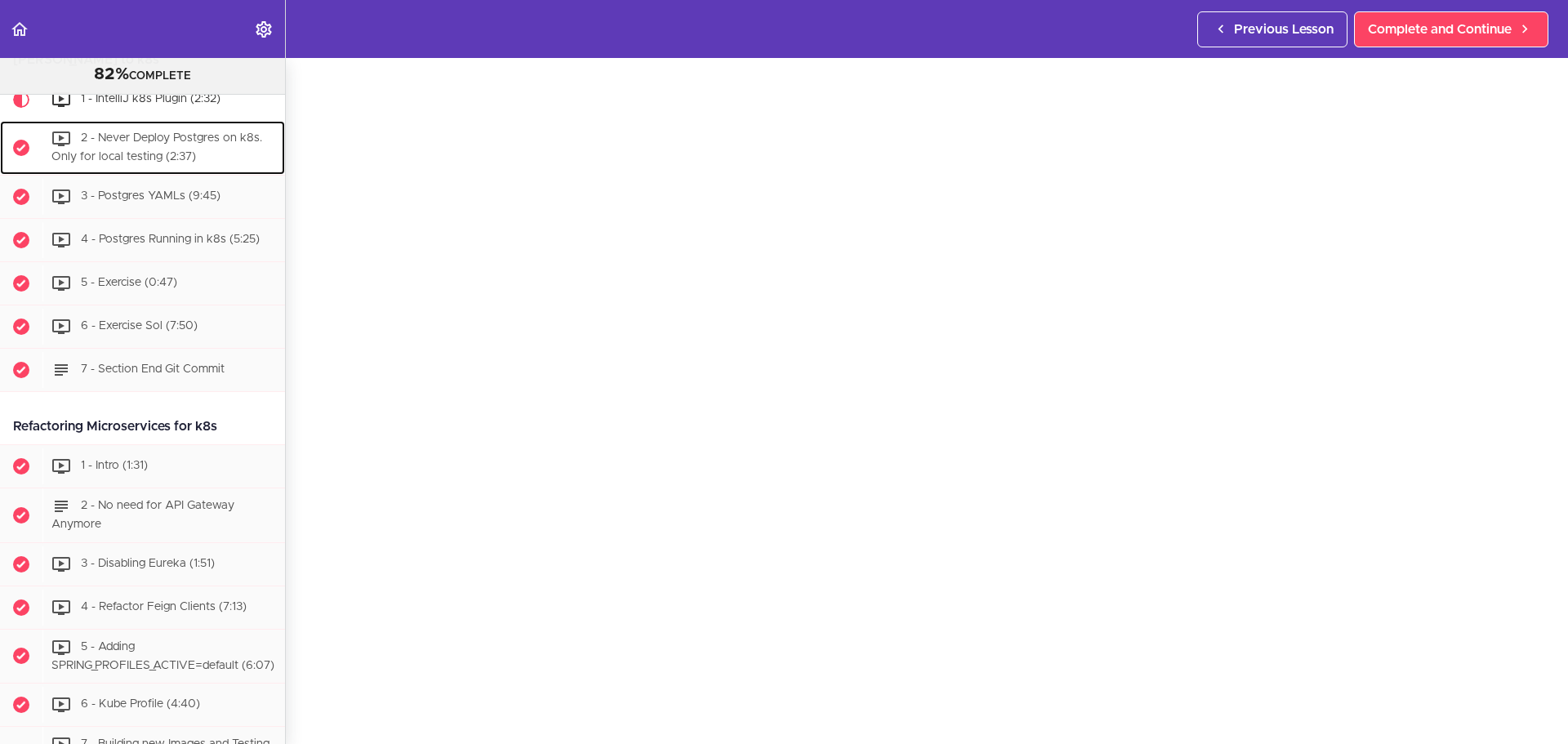
click at [147, 175] on div "2 - Never Deploy Postgres on k8s. Only for local testing (2:37)" at bounding box center [164, 148] width 243 height 54
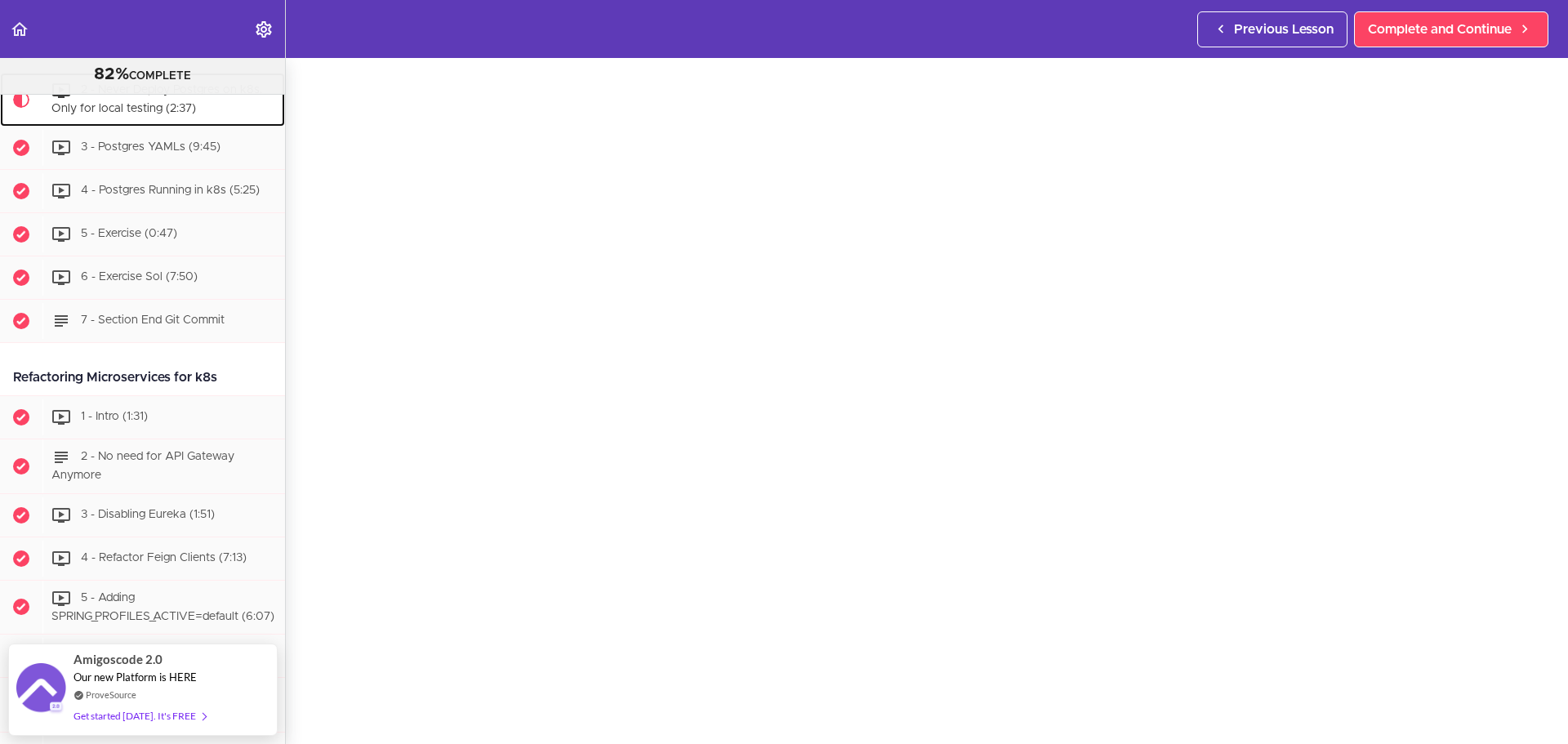
scroll to position [90, 0]
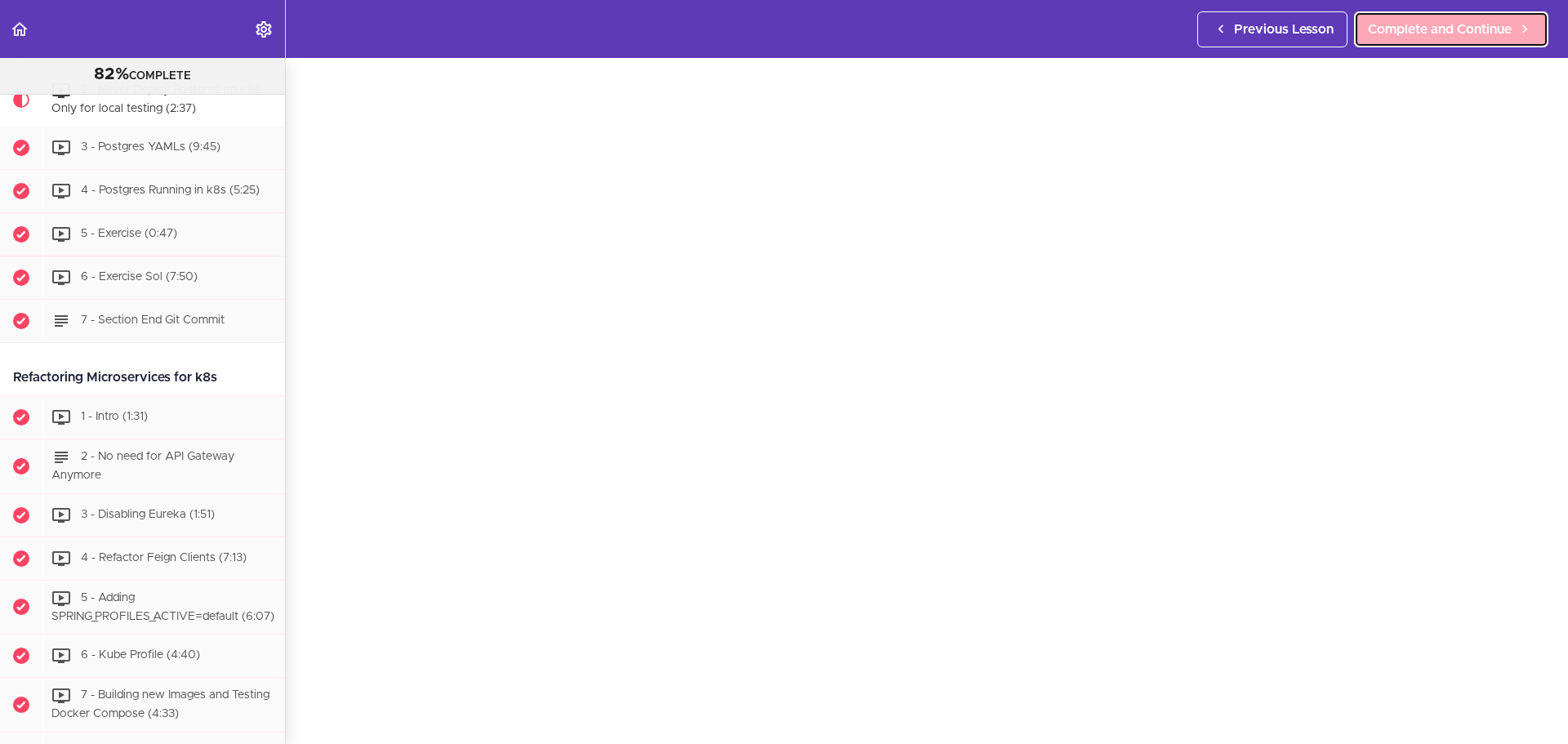
click at [1306, 24] on span "Complete and Continue" at bounding box center [1440, 29] width 143 height 20
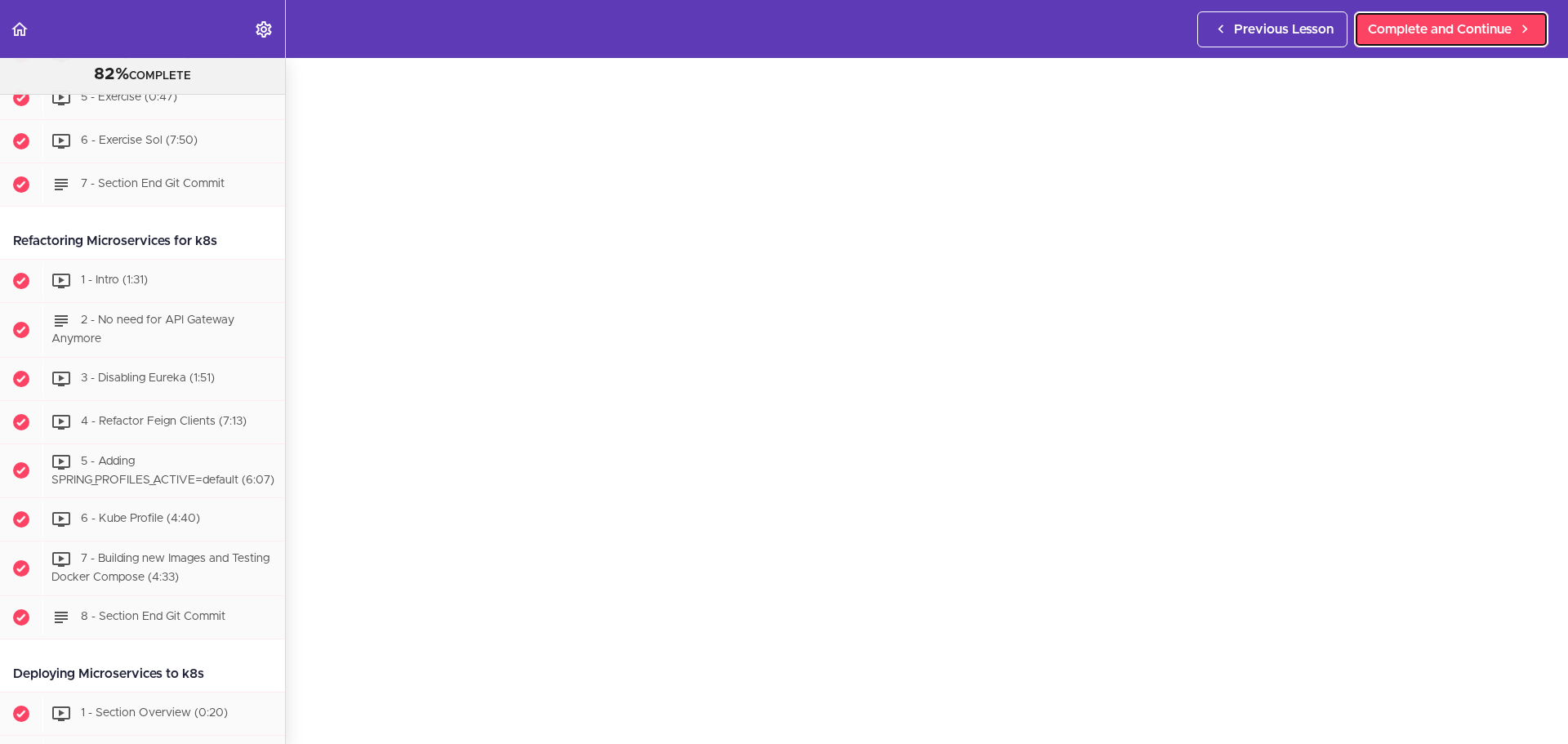
scroll to position [76, 0]
click at [126, 116] on div "5 - Exercise (0:47)" at bounding box center [164, 98] width 243 height 36
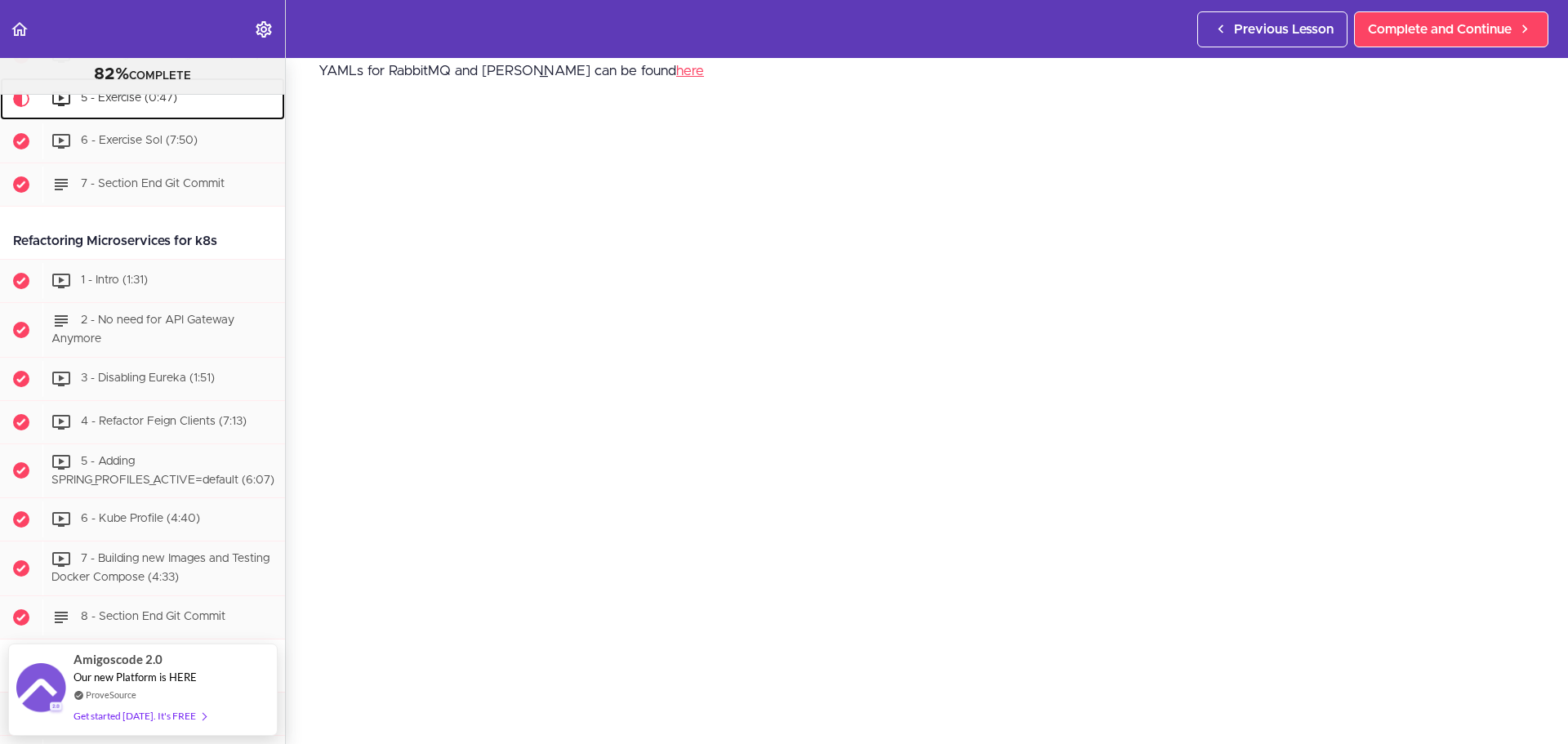
scroll to position [79, 0]
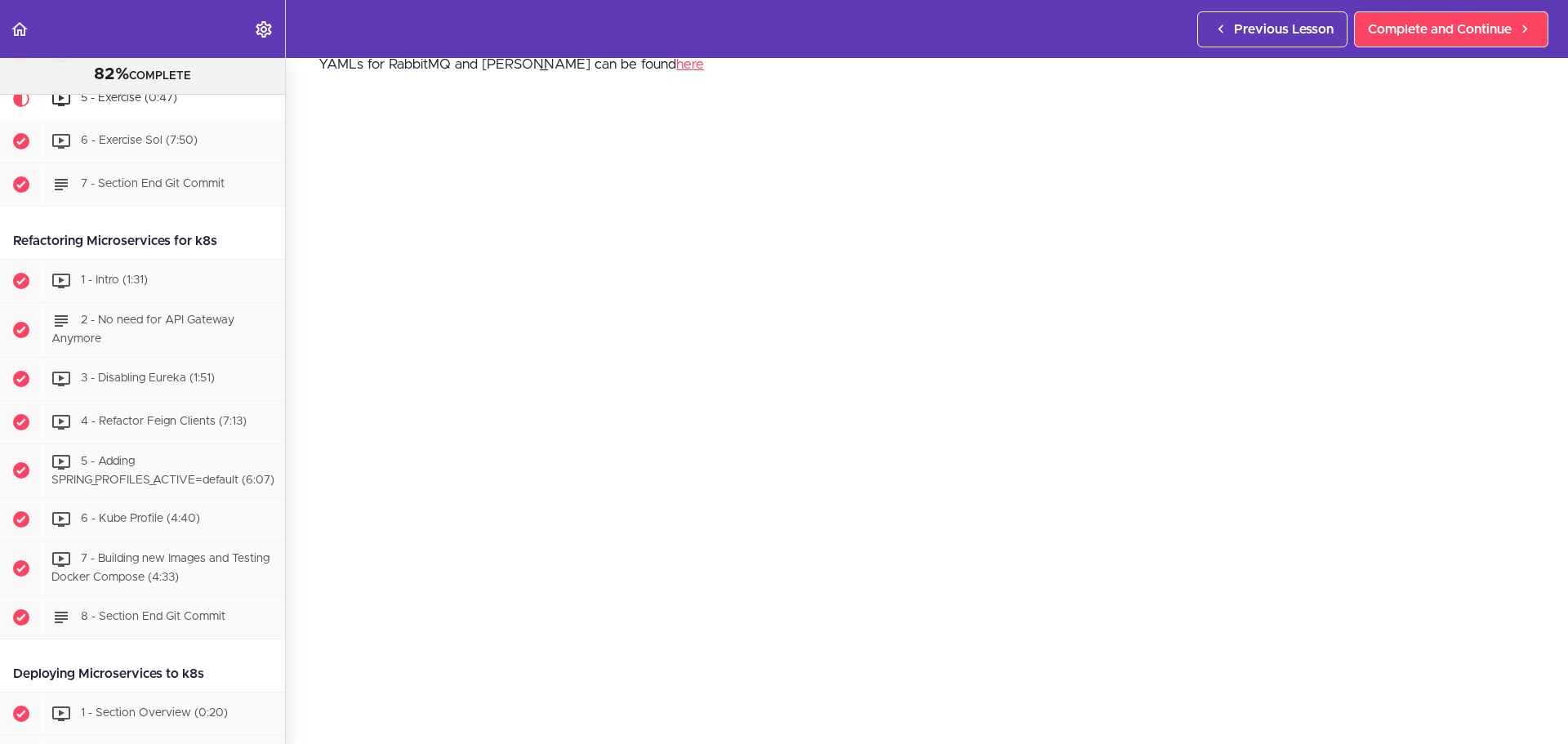
click at [309, 415] on div "5 - Exercise YAMLs for RabbitMQ and [PERSON_NAME] can be found here text Use th…" at bounding box center [927, 322] width 1282 height 686
